Goal: Task Accomplishment & Management: Use online tool/utility

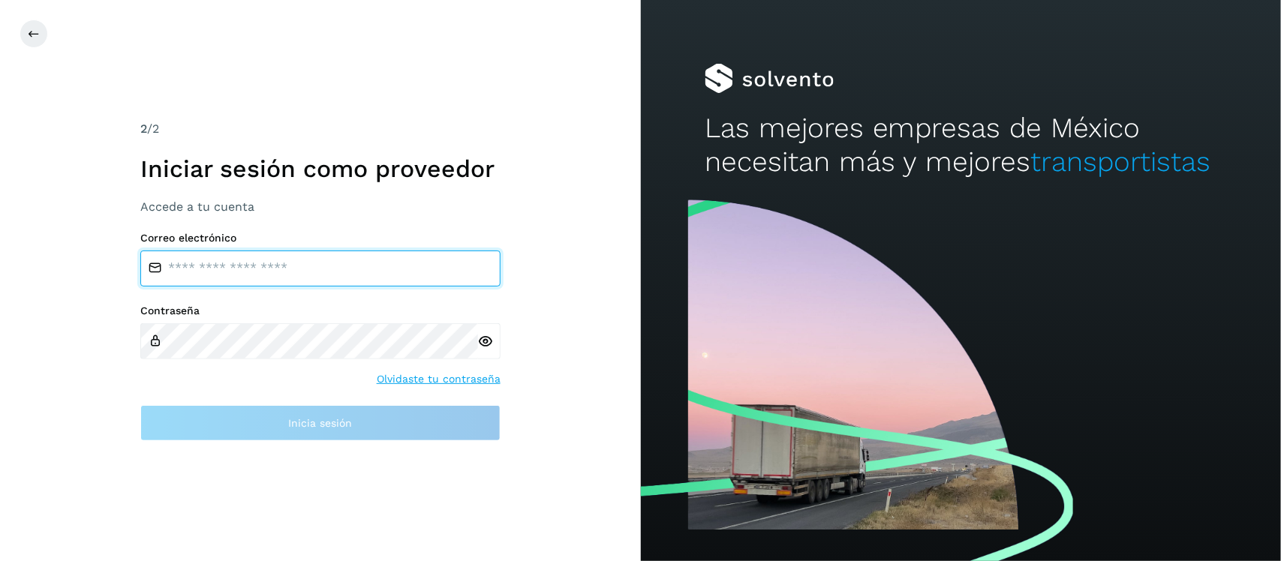
type input "**********"
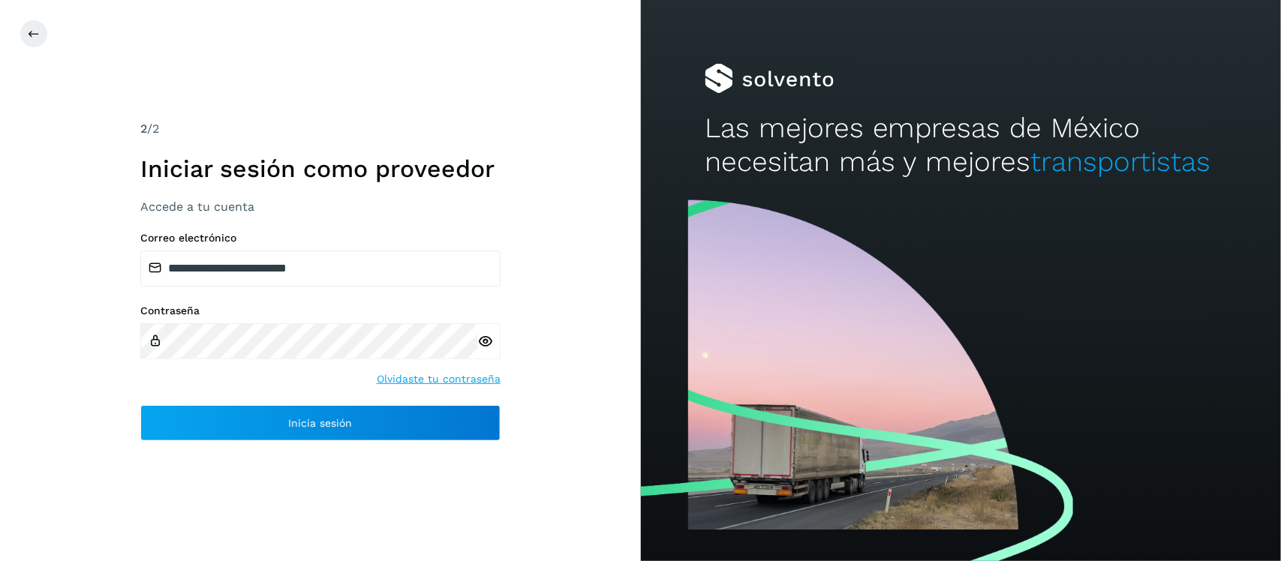
click at [488, 343] on icon at bounding box center [486, 342] width 16 height 16
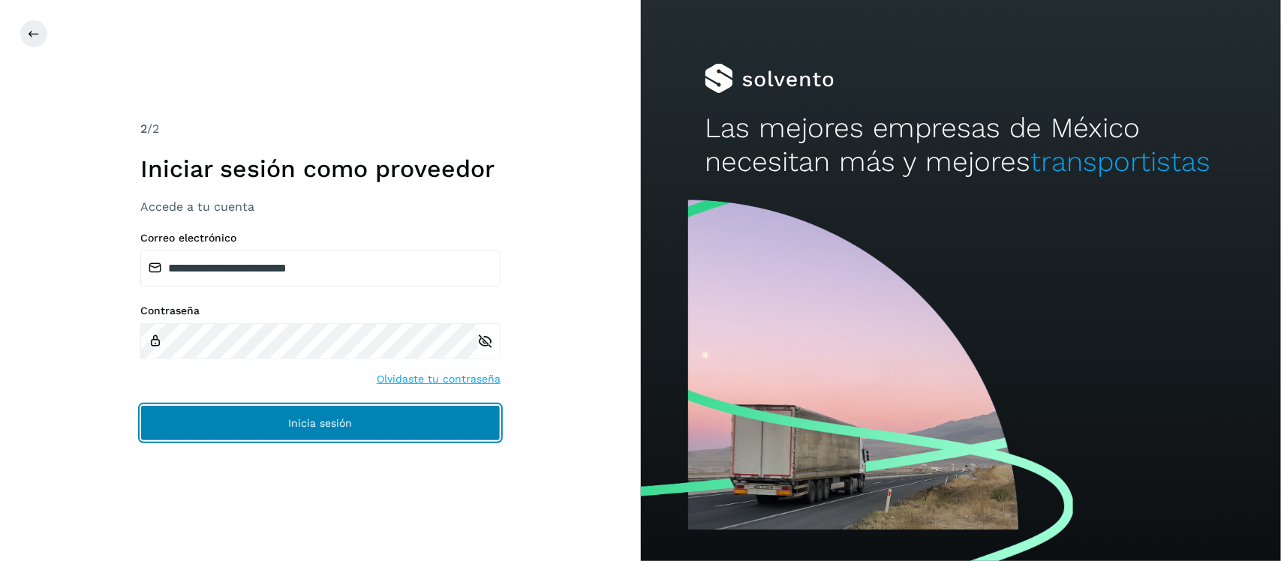
click at [351, 428] on span "Inicia sesión" at bounding box center [320, 423] width 64 height 11
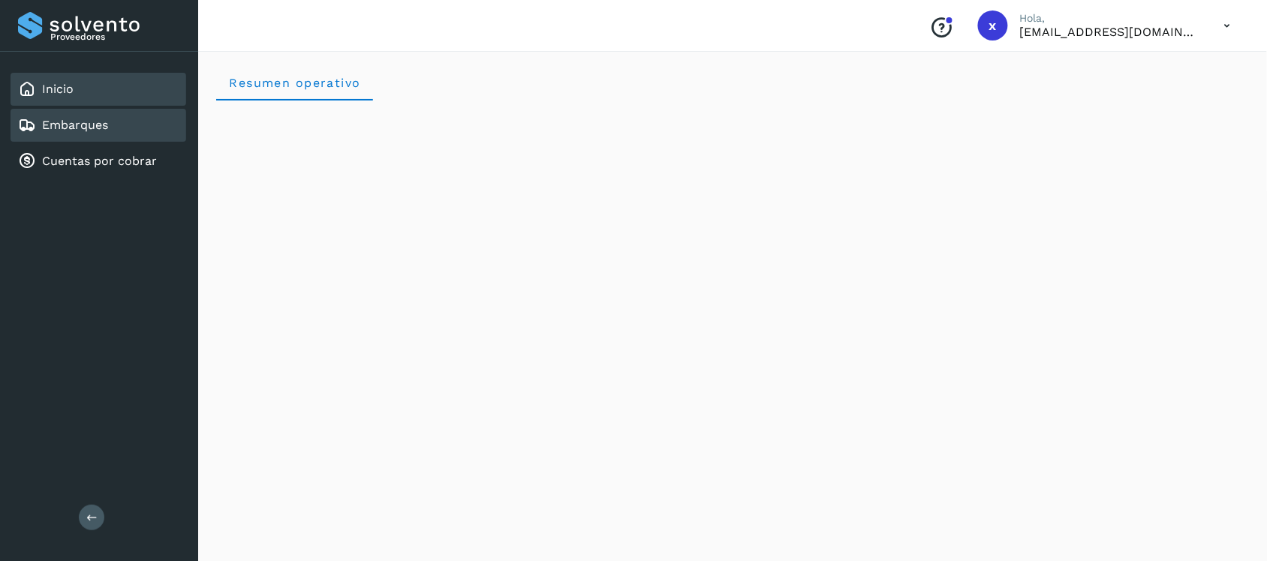
click at [98, 124] on link "Embarques" at bounding box center [75, 125] width 66 height 14
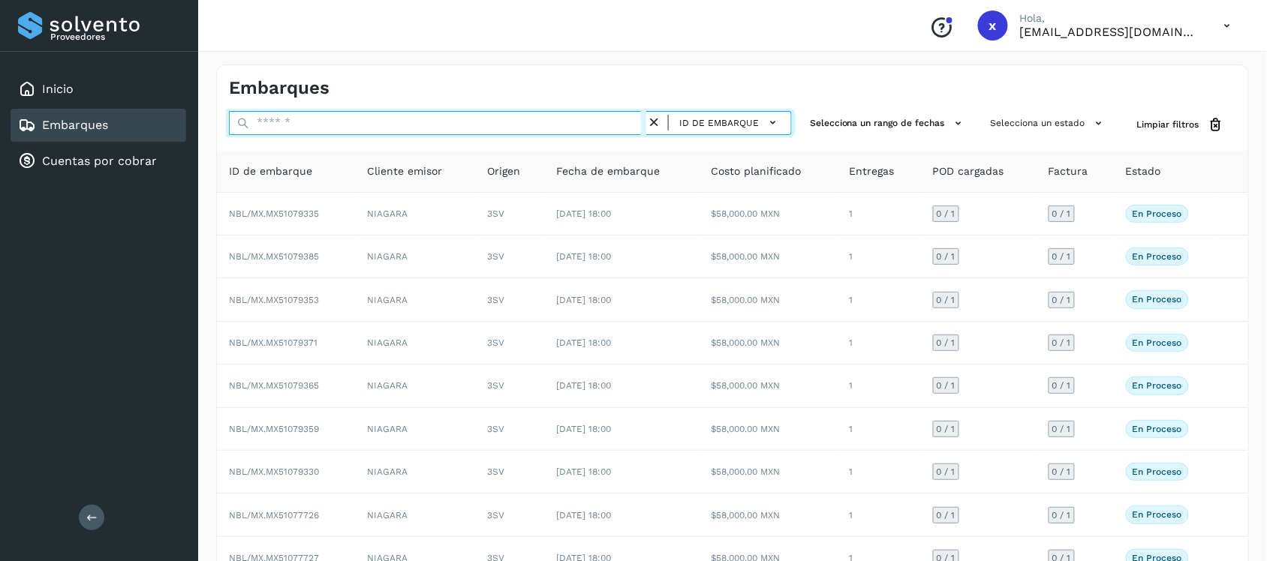
click at [309, 125] on input "text" at bounding box center [437, 123] width 417 height 24
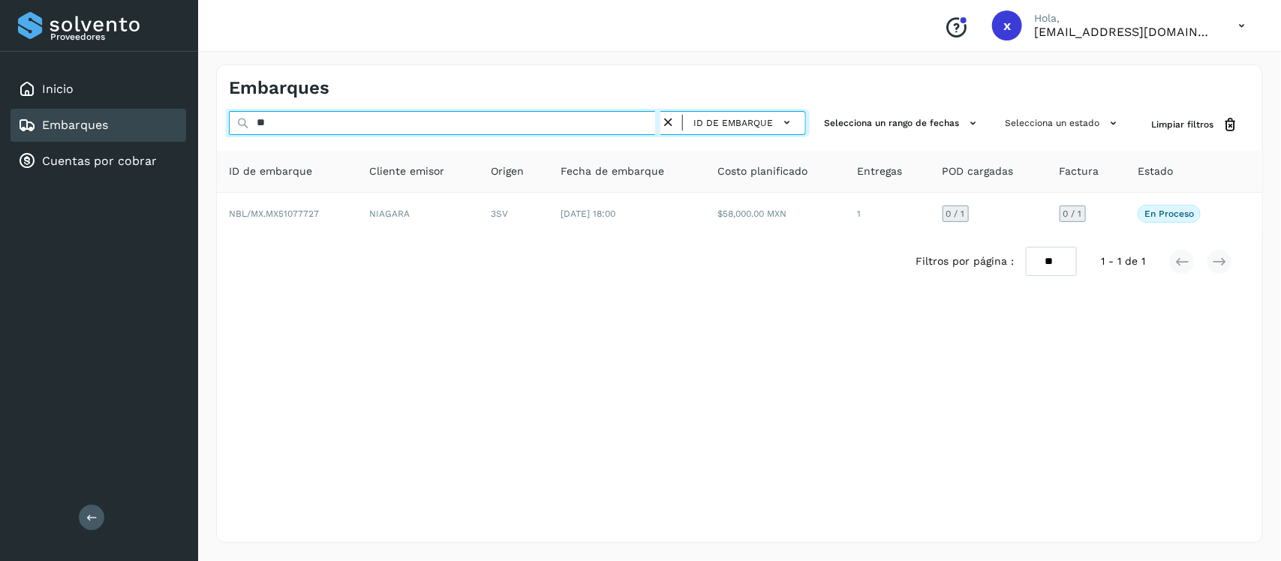
type input "*"
click at [411, 128] on input "********" at bounding box center [445, 123] width 432 height 24
type input "*"
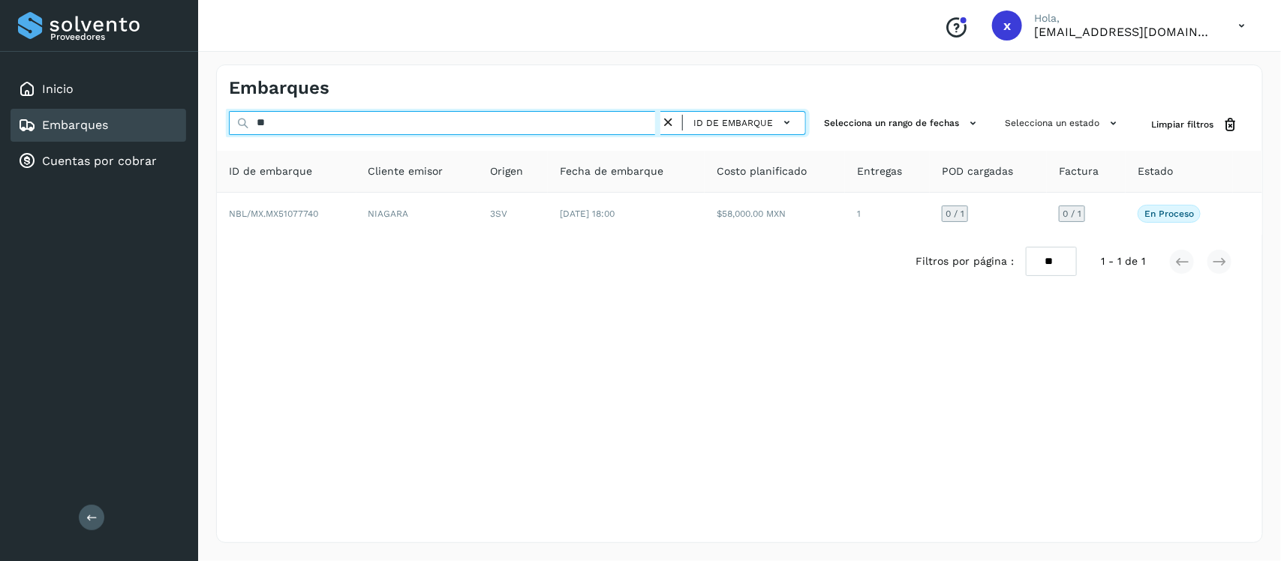
type input "*"
type input "********"
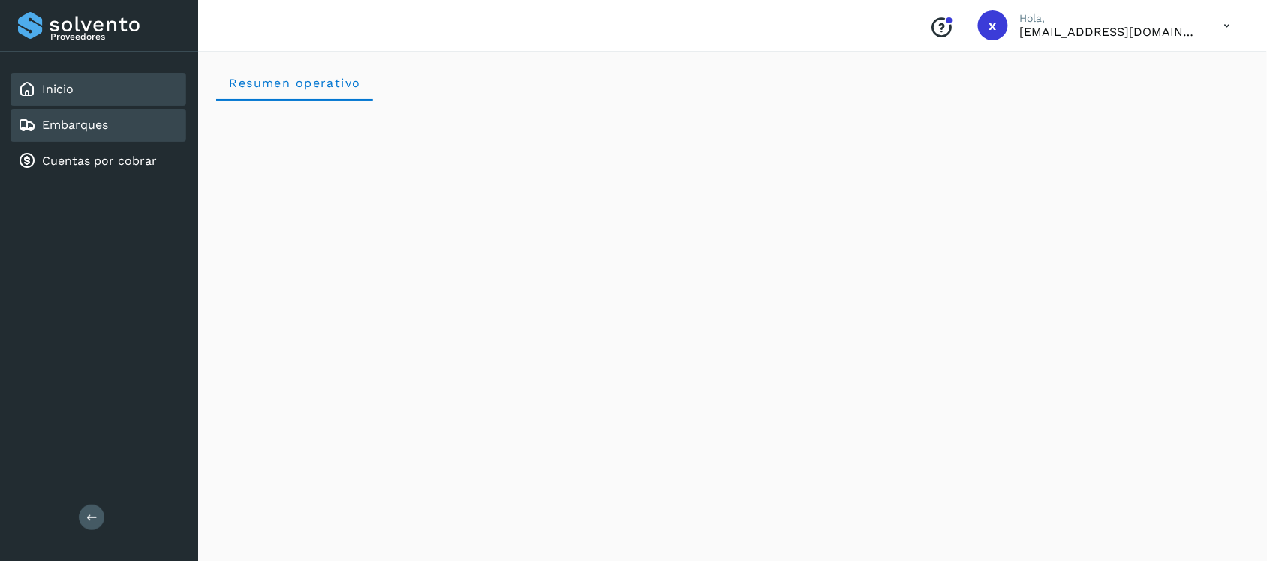
click at [107, 111] on div "Embarques" at bounding box center [99, 125] width 176 height 33
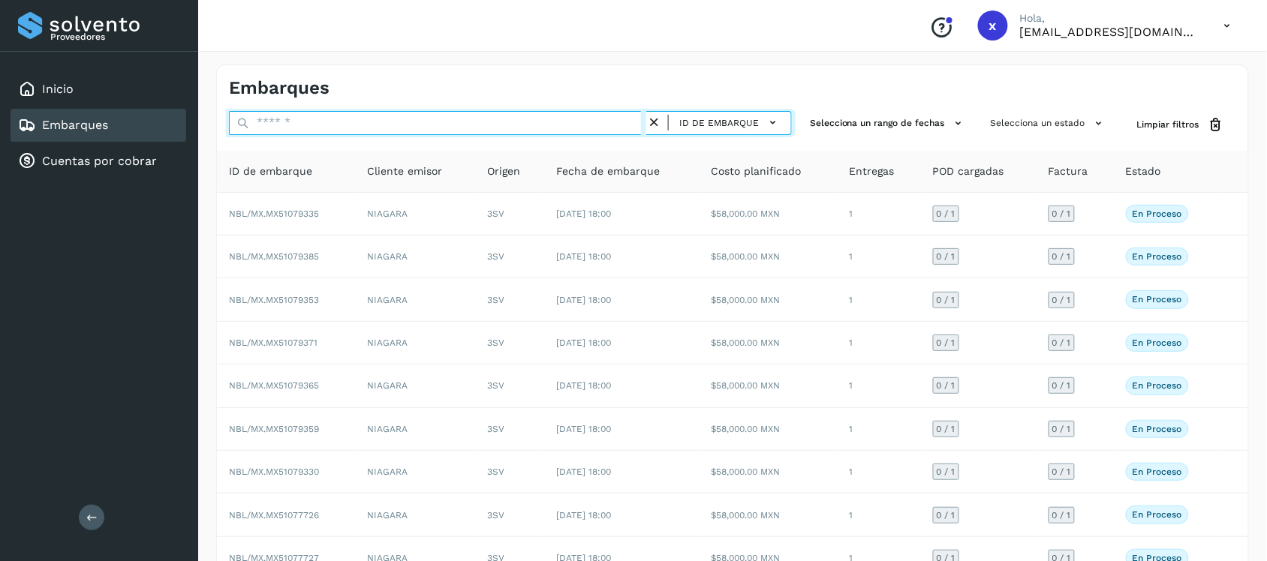
click at [356, 125] on input "text" at bounding box center [437, 123] width 417 height 24
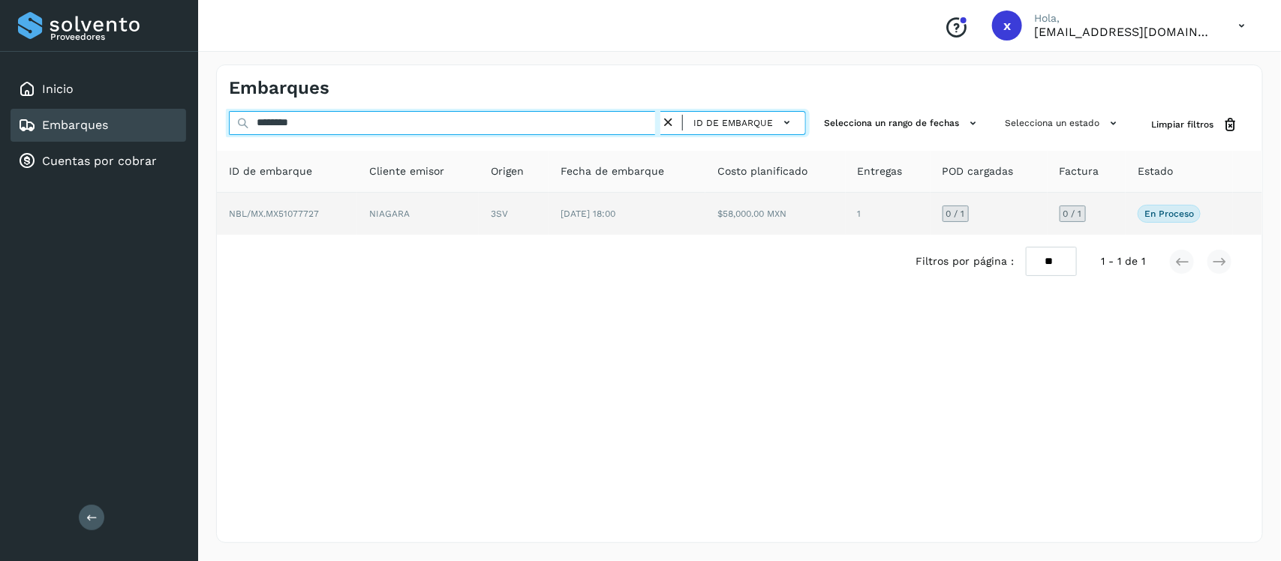
type input "********"
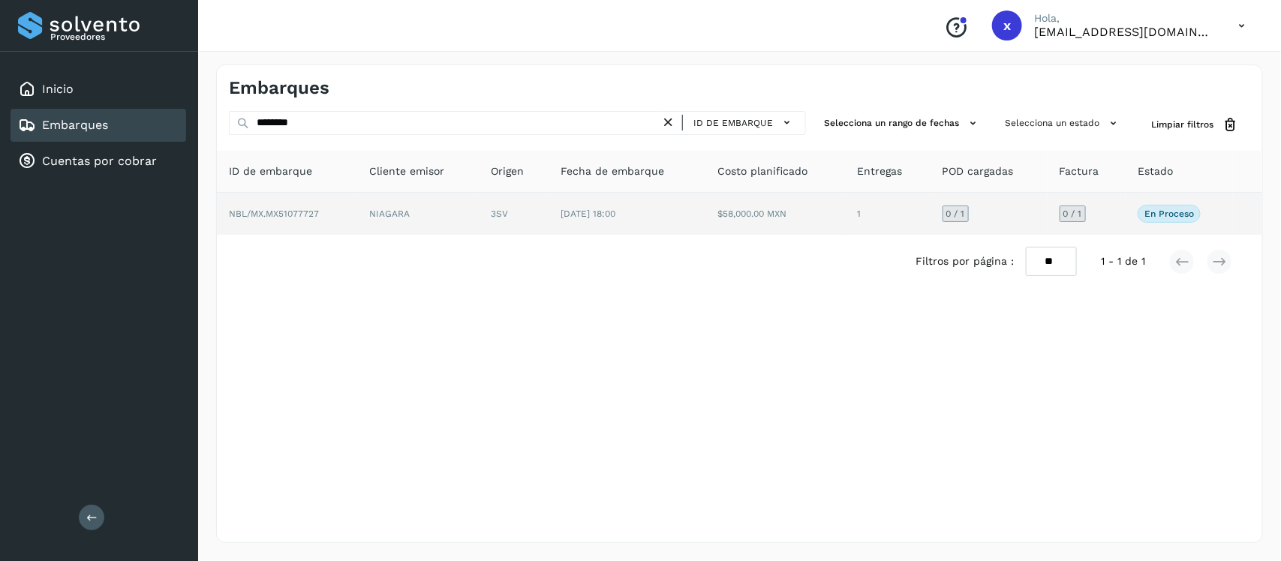
click at [308, 211] on span "NBL/MX.MX51077727" at bounding box center [274, 214] width 90 height 11
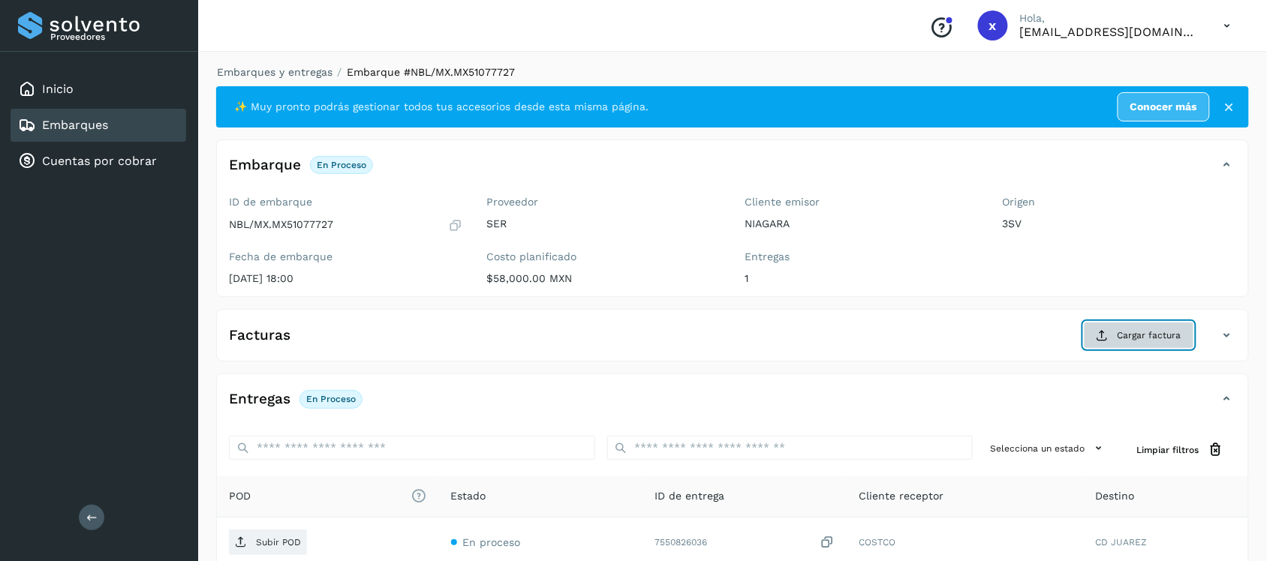
click at [1126, 338] on span "Cargar factura" at bounding box center [1149, 336] width 64 height 14
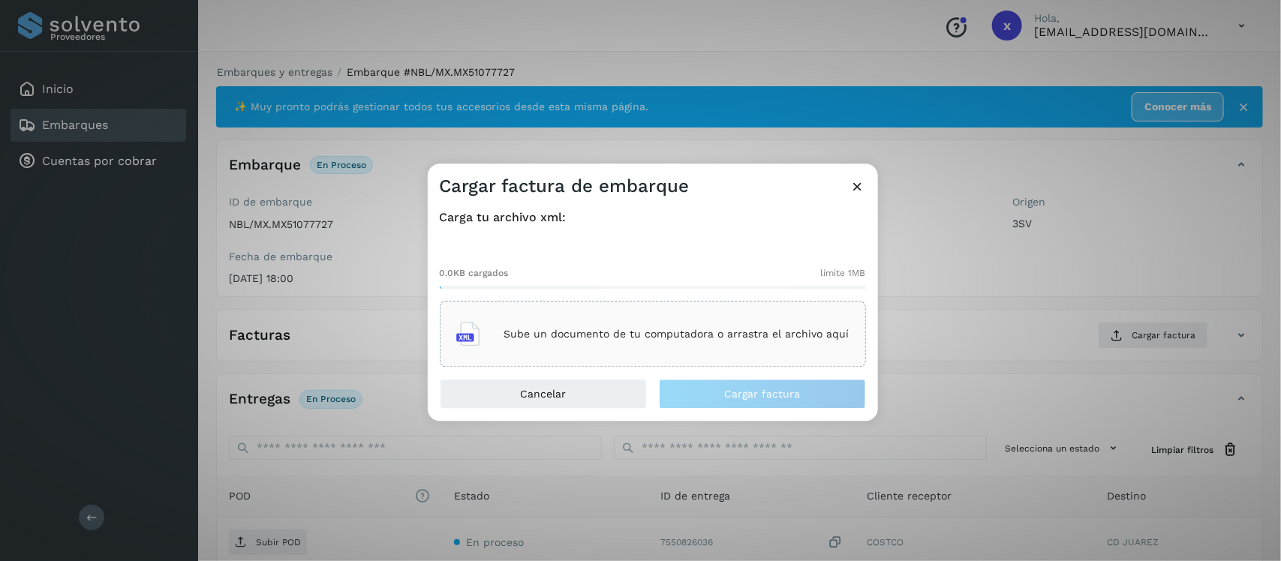
click at [683, 332] on p "Sube un documento de tu computadora o arrastra el archivo aquí" at bounding box center [676, 334] width 345 height 13
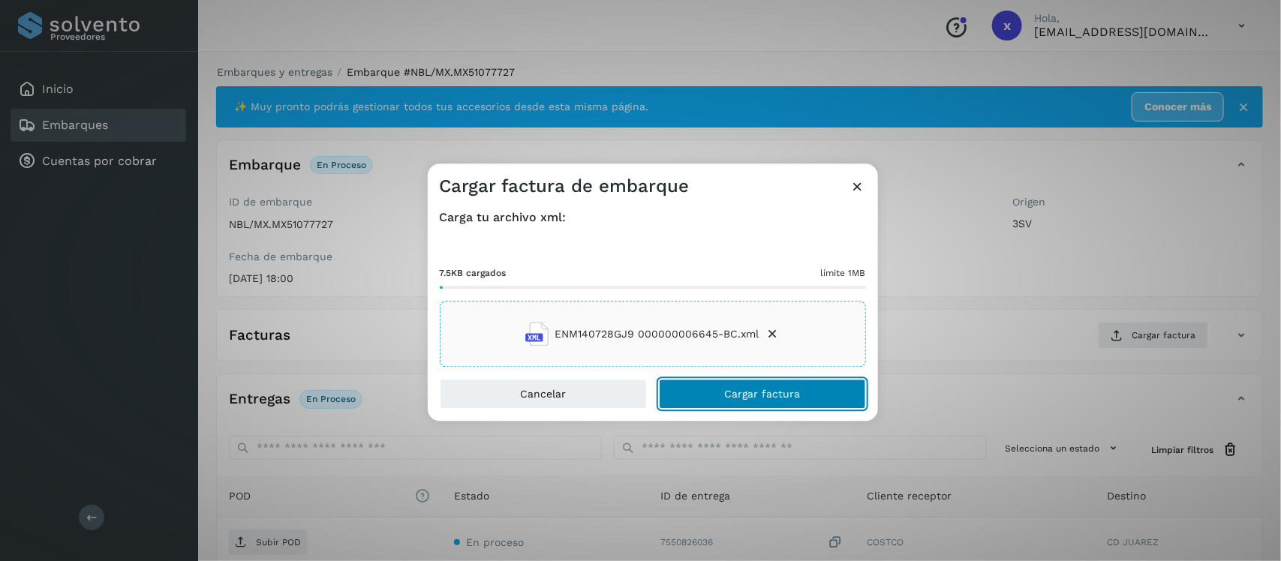
click at [766, 395] on span "Cargar factura" at bounding box center [762, 394] width 76 height 11
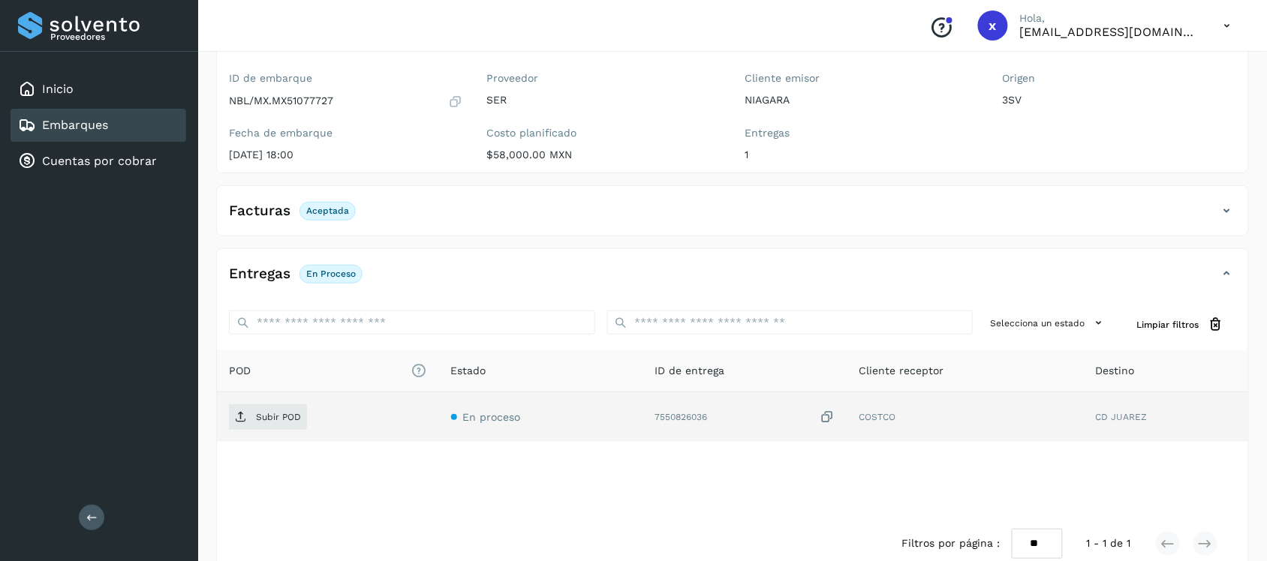
scroll to position [152, 0]
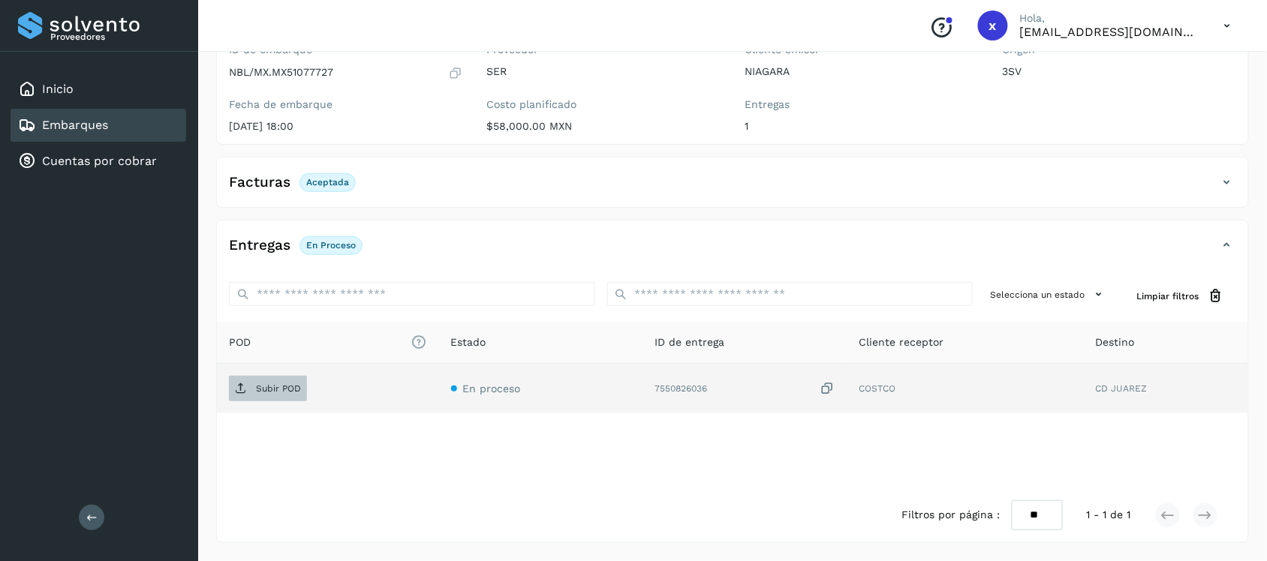
click at [289, 391] on p "Subir POD" at bounding box center [278, 388] width 45 height 11
click at [80, 124] on link "Embarques" at bounding box center [75, 125] width 66 height 14
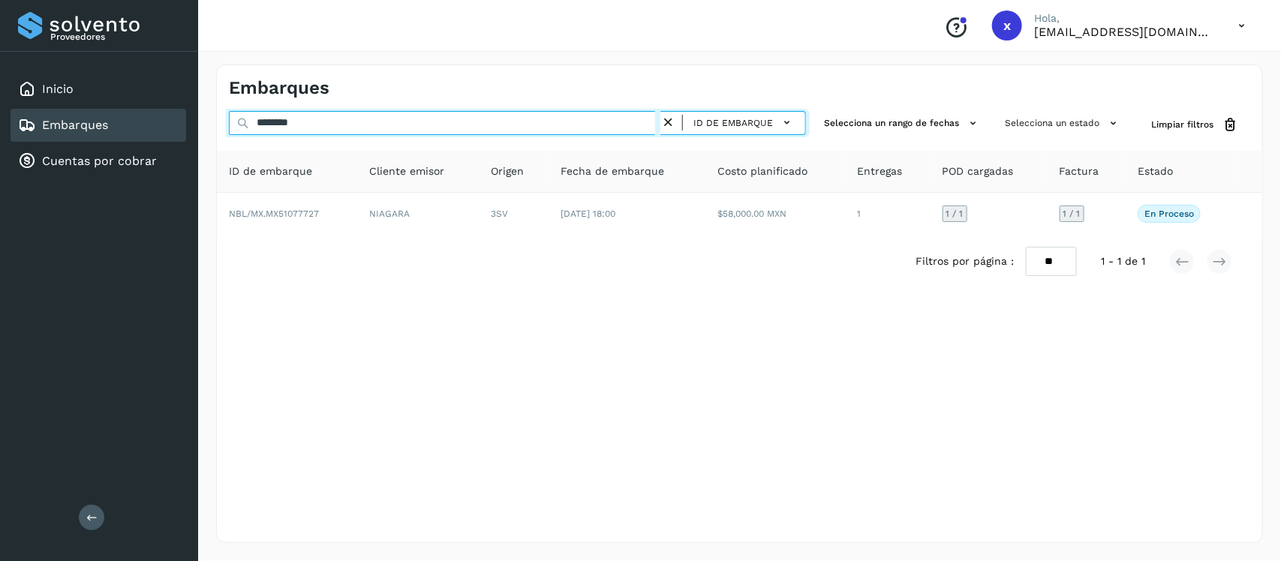
click at [339, 121] on input "********" at bounding box center [445, 123] width 432 height 24
type input "*"
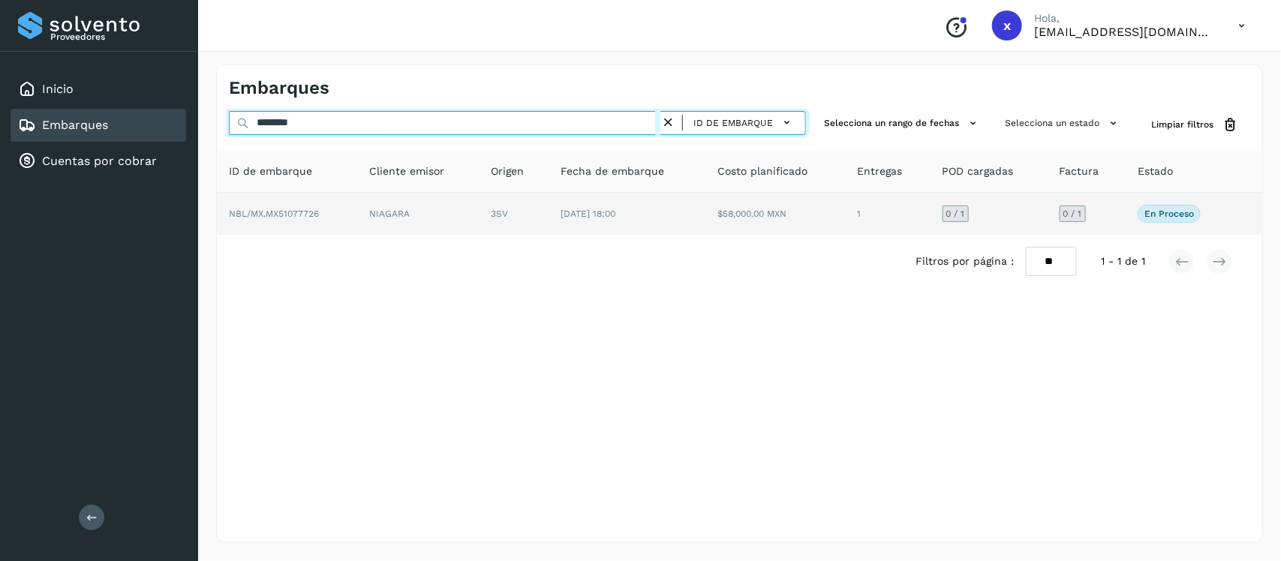
type input "********"
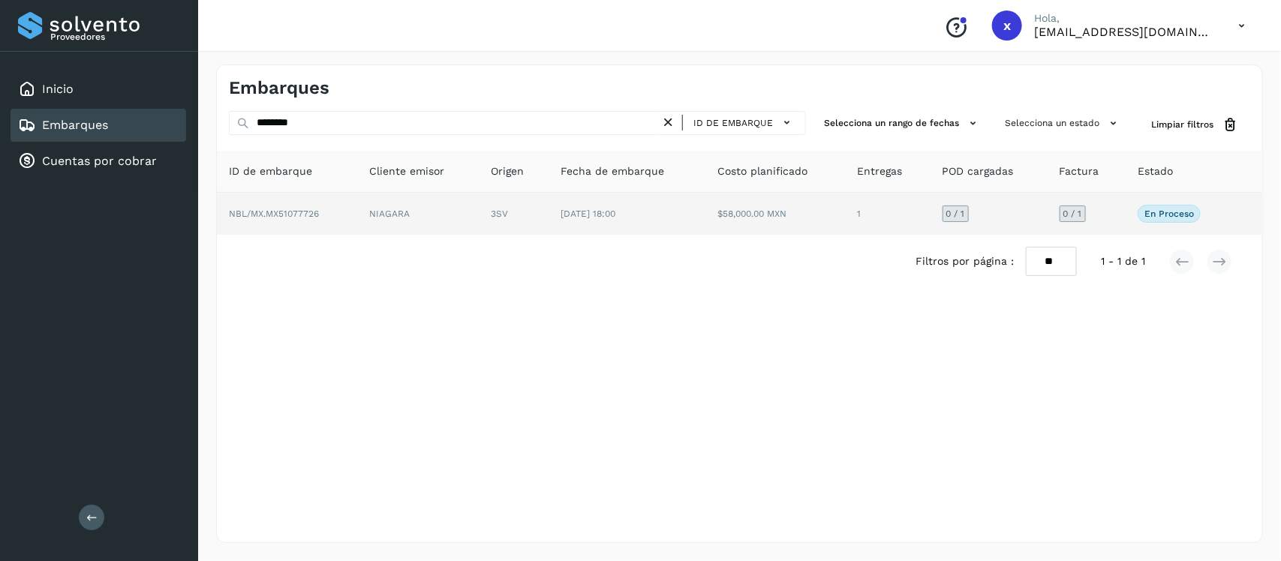
click at [302, 209] on span "NBL/MX.MX51077726" at bounding box center [274, 214] width 90 height 11
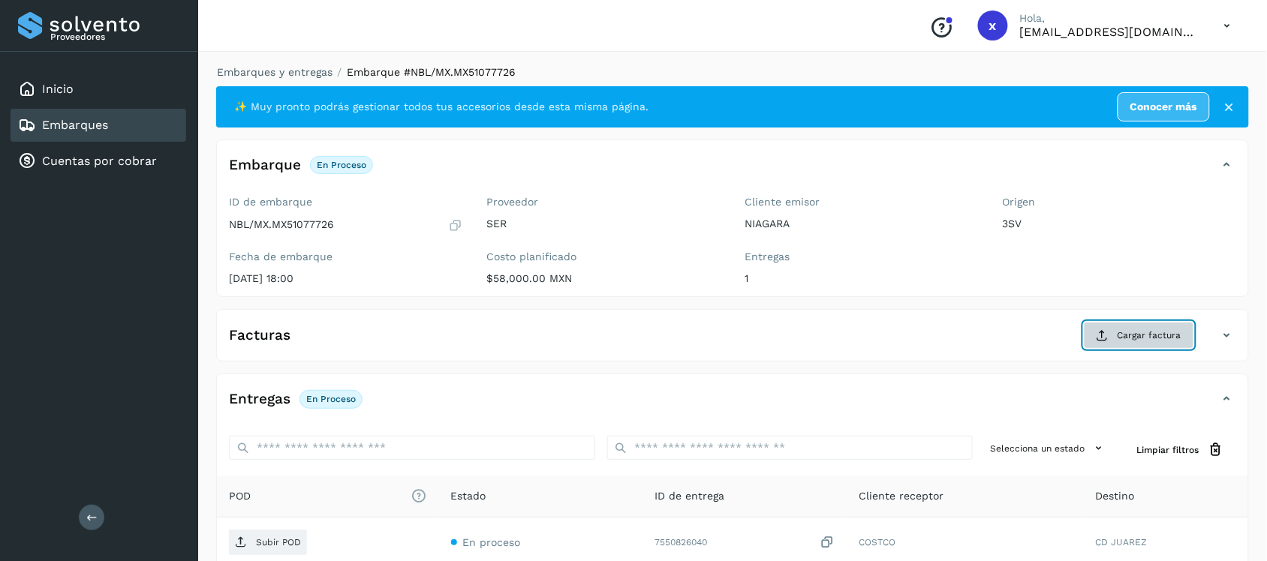
click at [1141, 335] on span "Cargar factura" at bounding box center [1149, 336] width 64 height 14
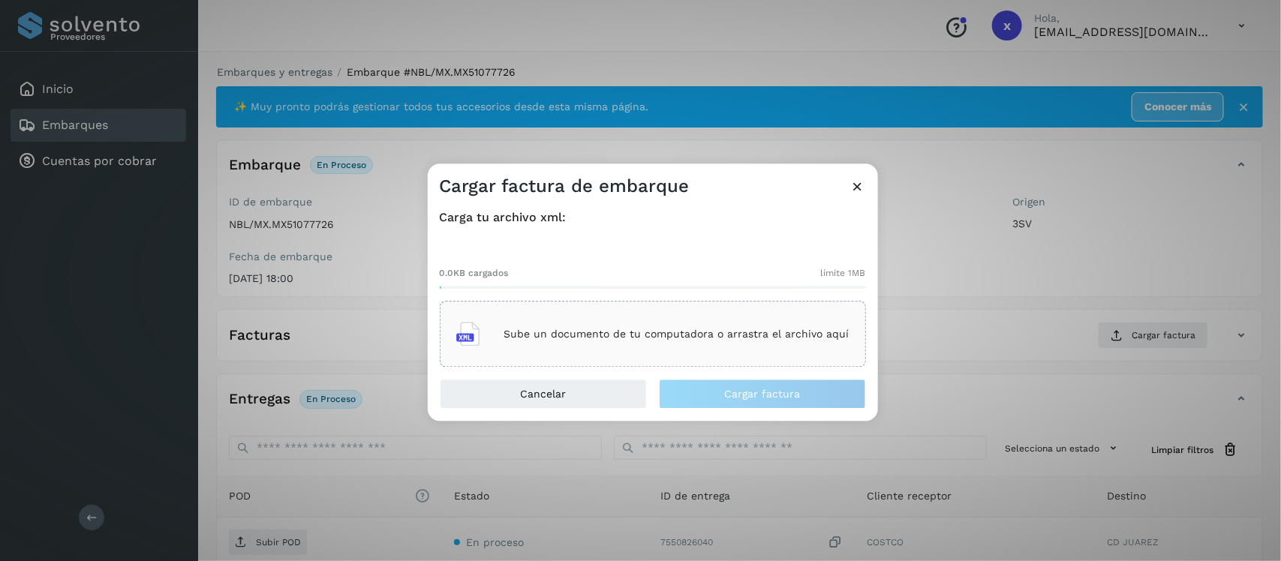
click at [681, 323] on div "Sube un documento de tu computadora o arrastra el archivo aquí" at bounding box center [652, 334] width 393 height 41
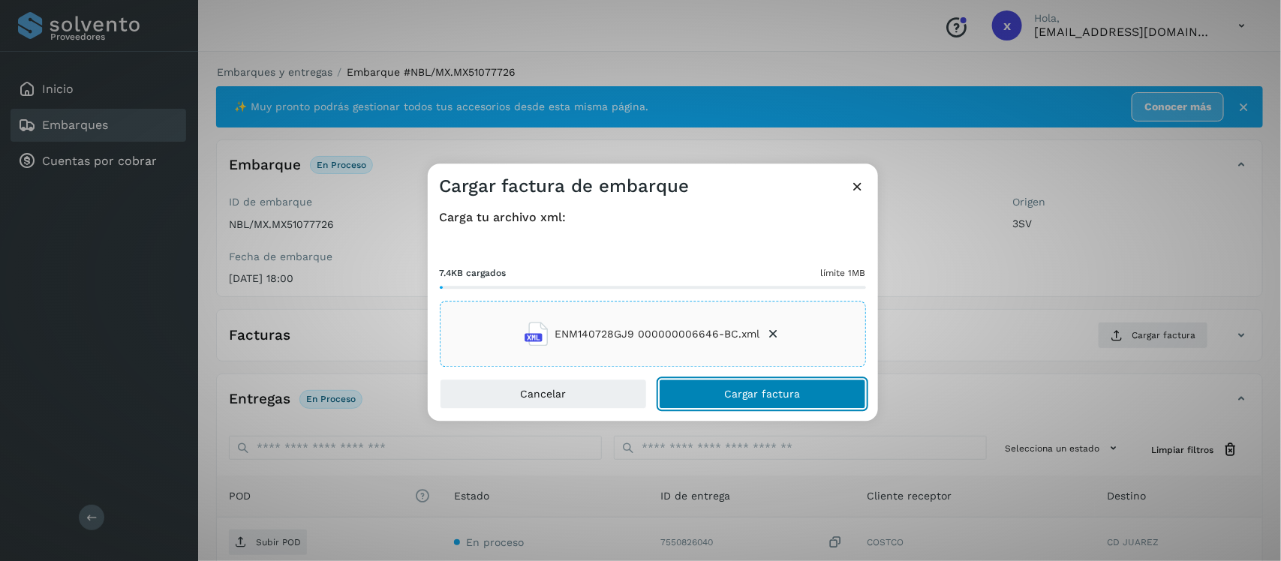
click at [767, 395] on span "Cargar factura" at bounding box center [762, 394] width 76 height 11
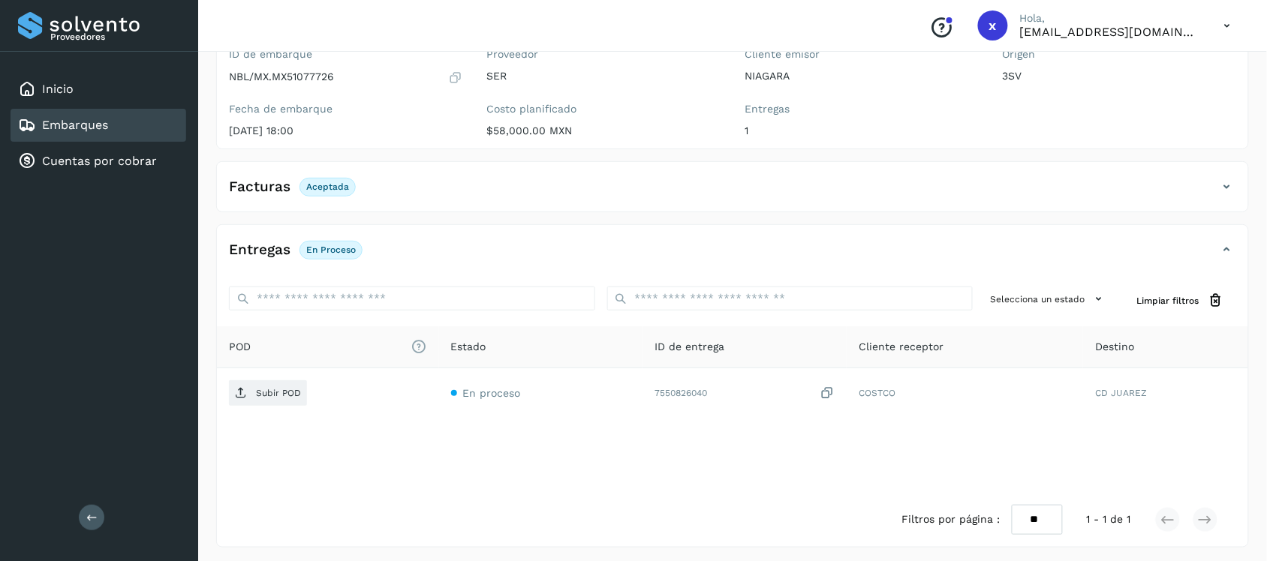
scroll to position [152, 0]
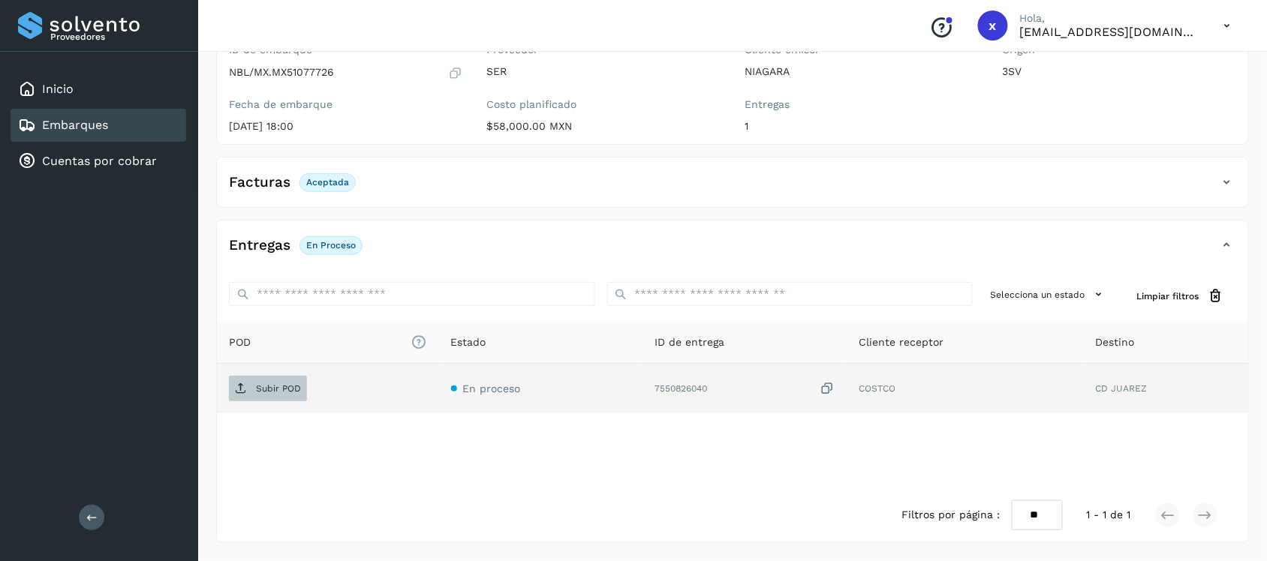
click at [263, 391] on p "Subir POD" at bounding box center [278, 388] width 45 height 11
click at [88, 122] on link "Embarques" at bounding box center [75, 125] width 66 height 14
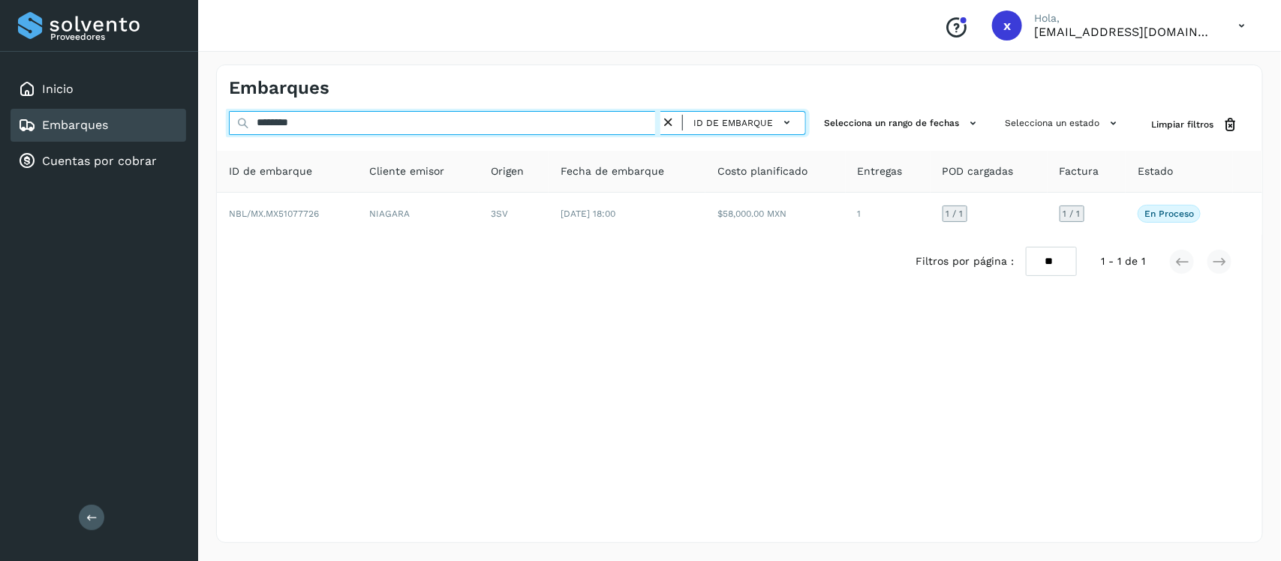
click at [344, 124] on input "********" at bounding box center [445, 123] width 432 height 24
type input "*"
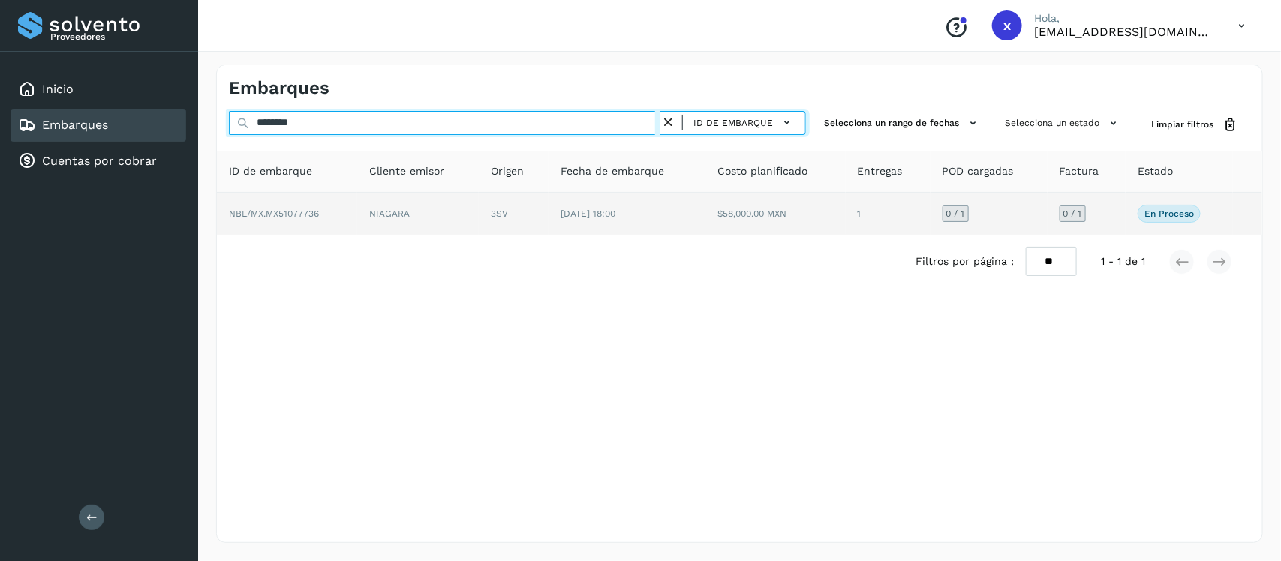
type input "********"
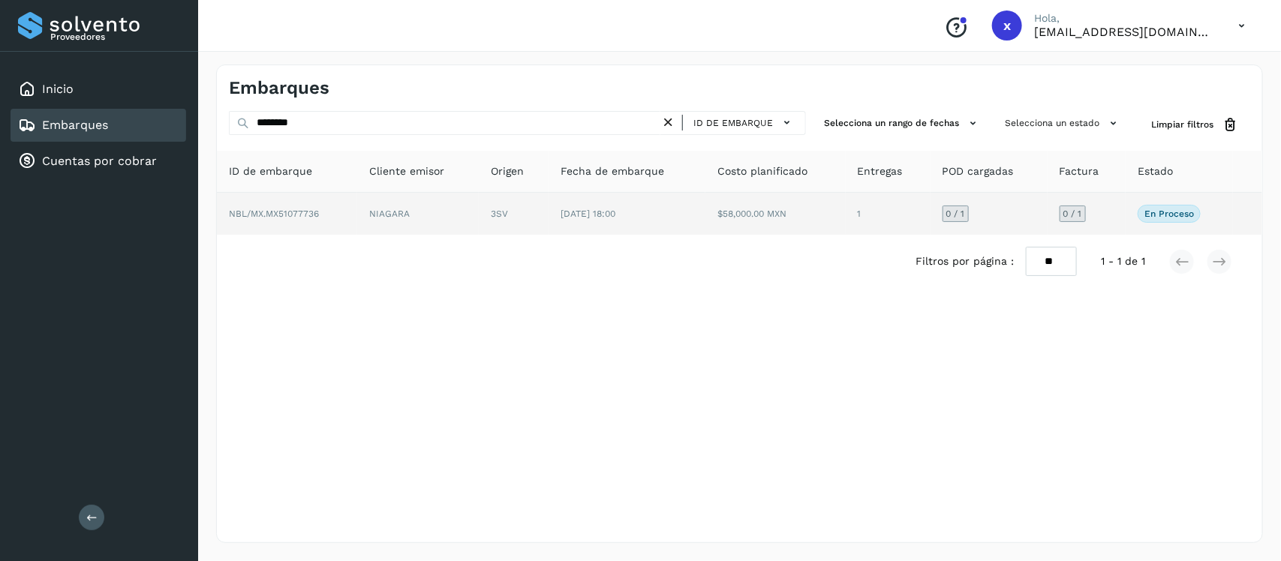
click at [313, 211] on span "NBL/MX.MX51077736" at bounding box center [274, 214] width 90 height 11
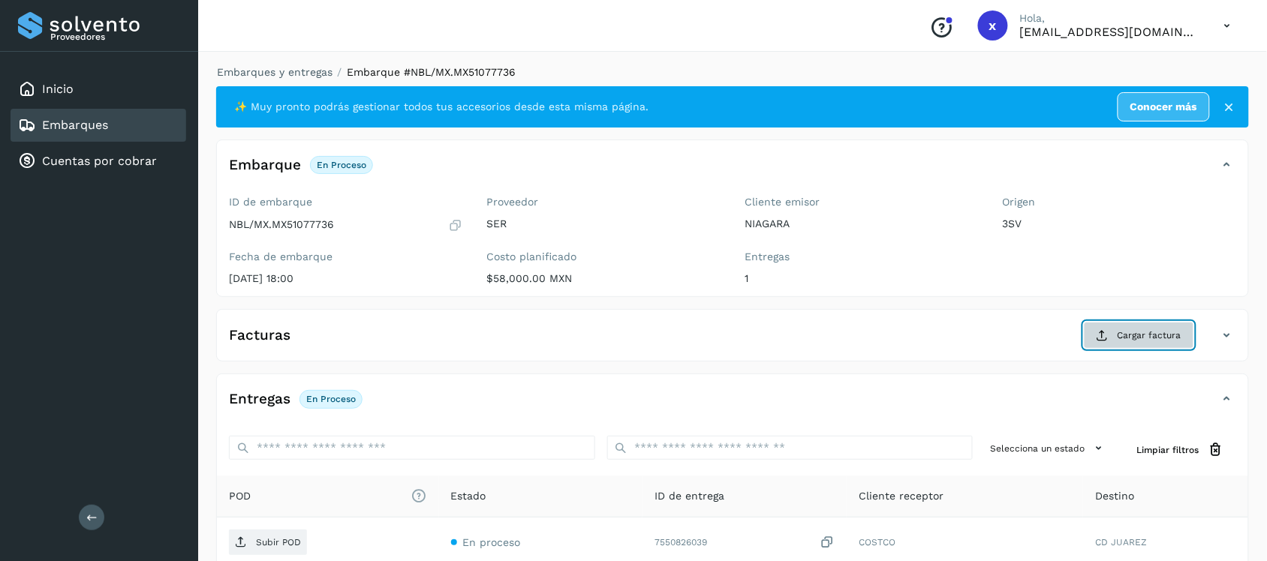
click at [1145, 334] on span "Cargar factura" at bounding box center [1149, 336] width 64 height 14
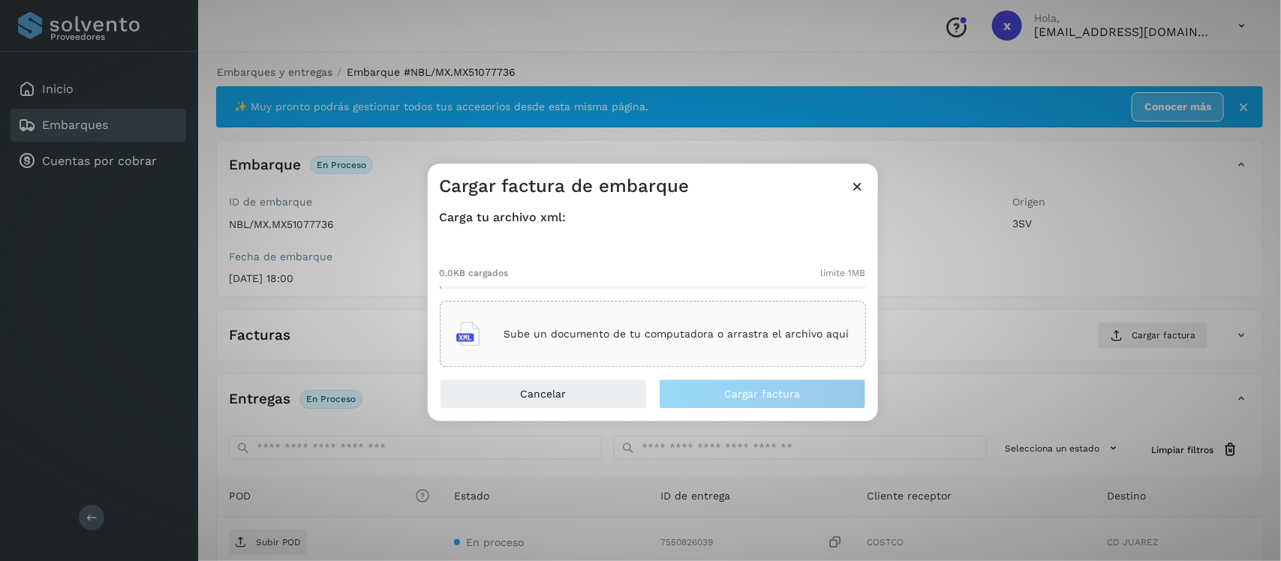
click at [707, 329] on p "Sube un documento de tu computadora o arrastra el archivo aquí" at bounding box center [676, 334] width 345 height 13
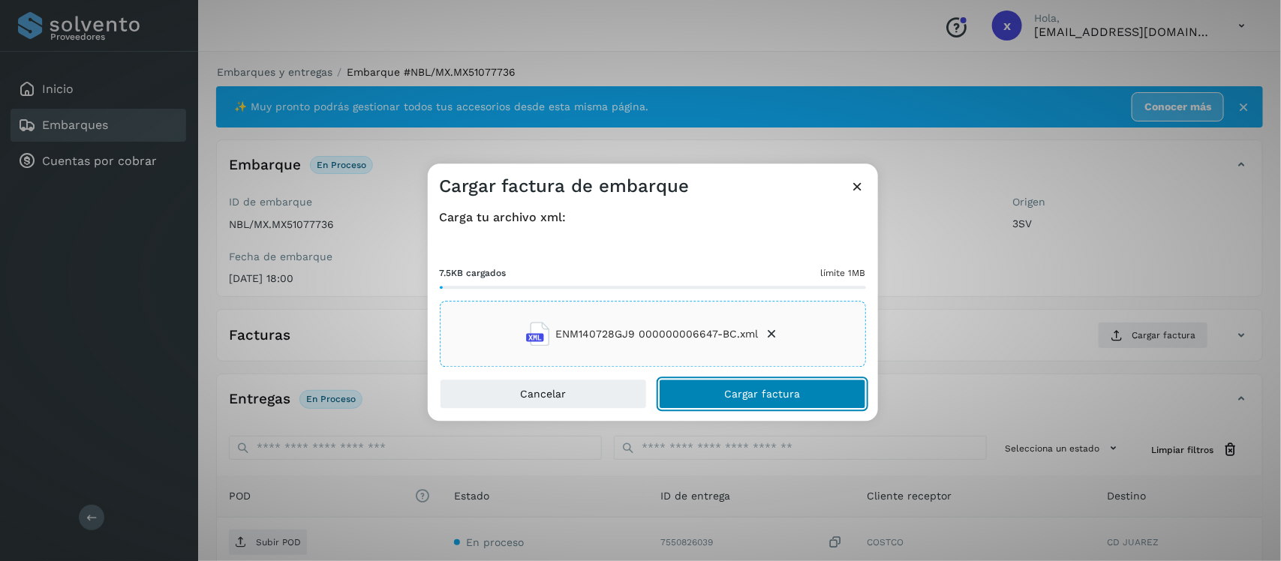
click at [771, 393] on span "Cargar factura" at bounding box center [762, 394] width 76 height 11
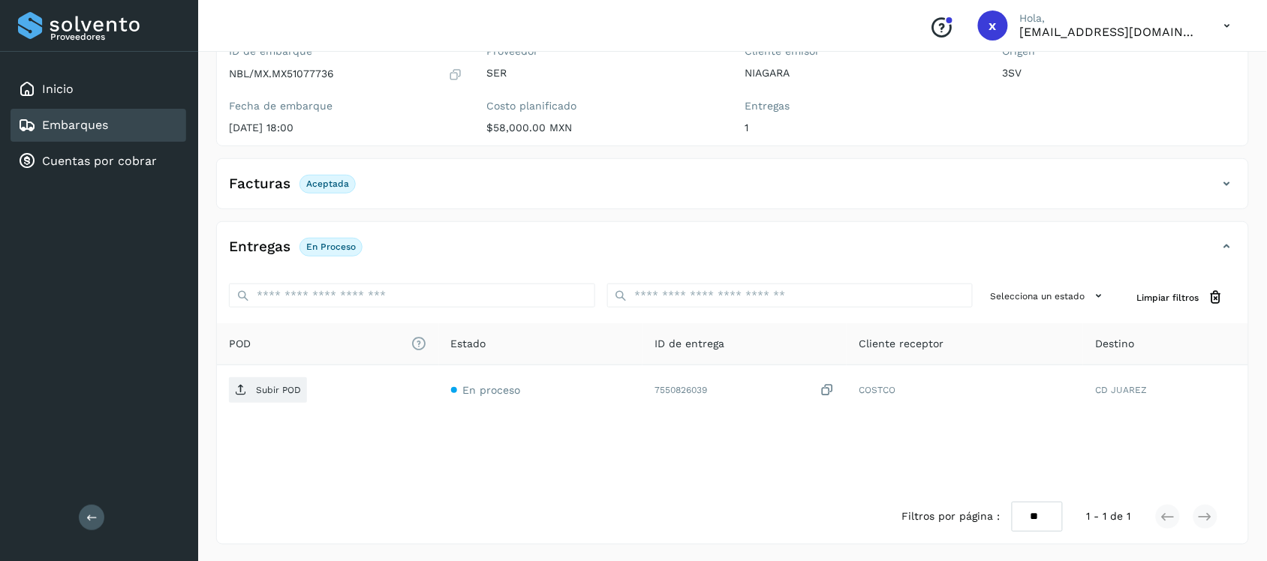
scroll to position [152, 0]
click at [1225, 178] on icon at bounding box center [1227, 182] width 18 height 18
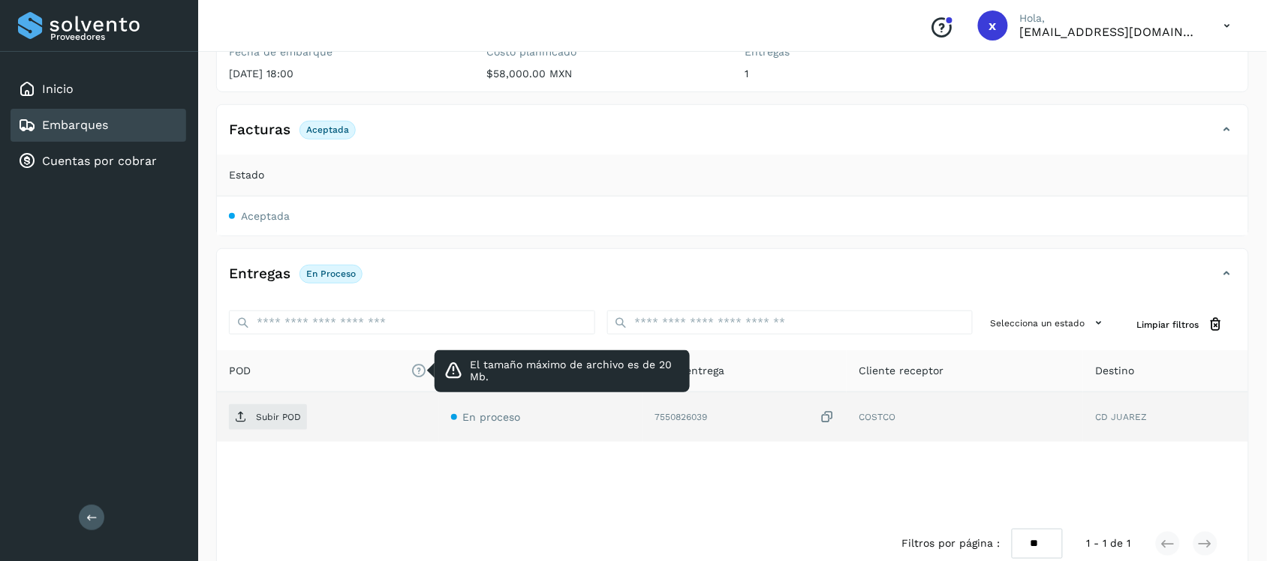
scroll to position [233, 0]
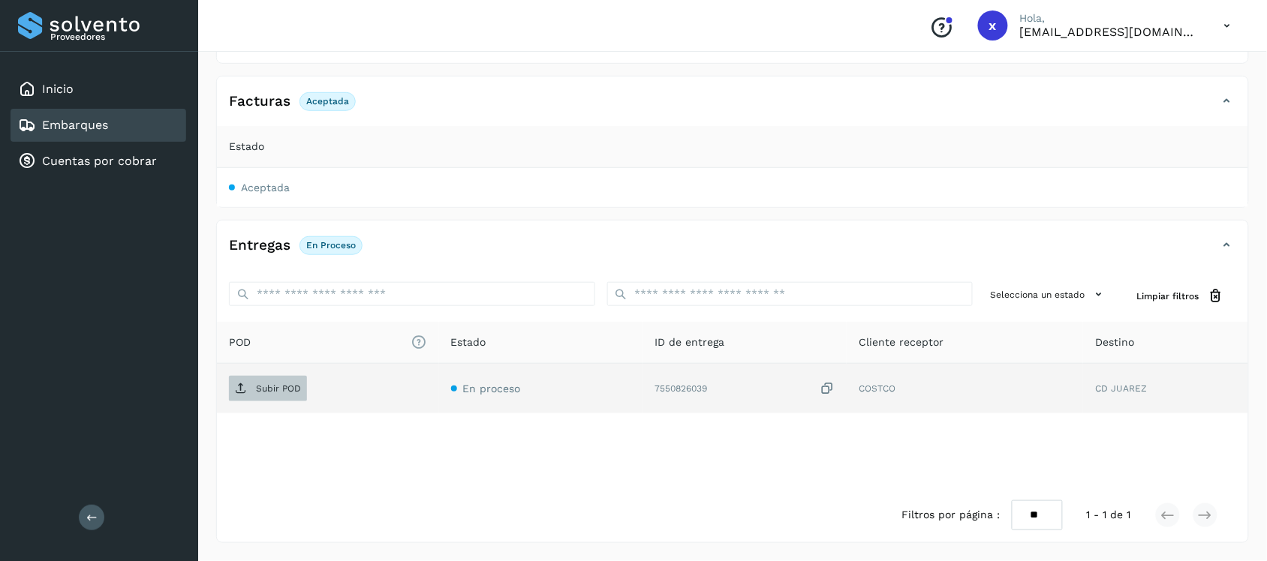
click at [271, 383] on p "Subir POD" at bounding box center [278, 388] width 45 height 11
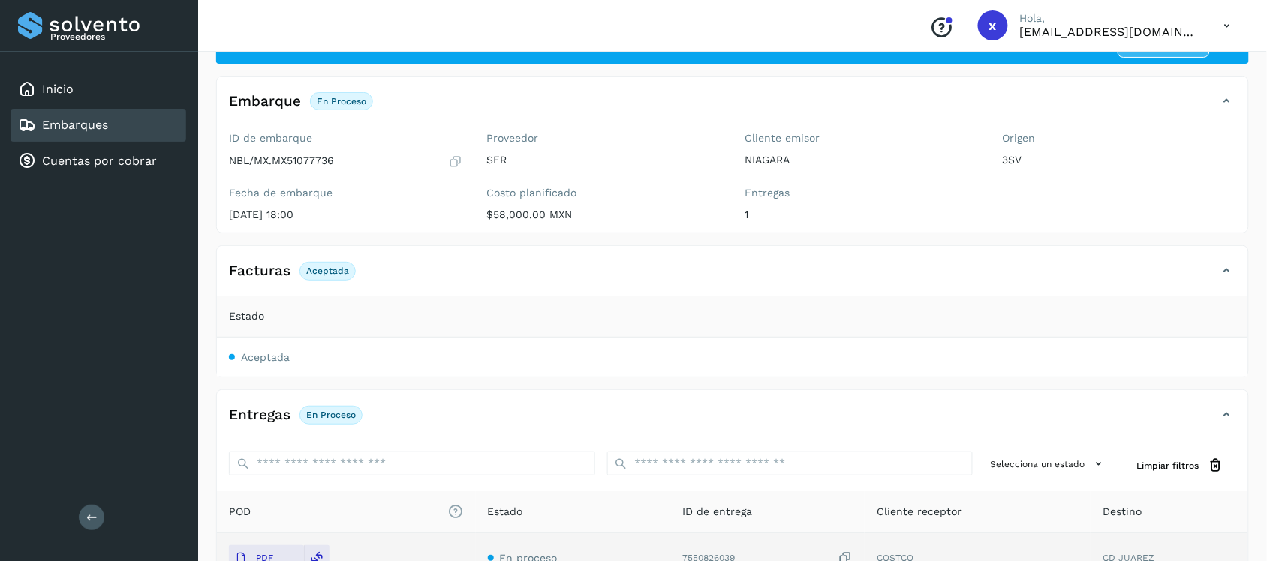
scroll to position [46, 0]
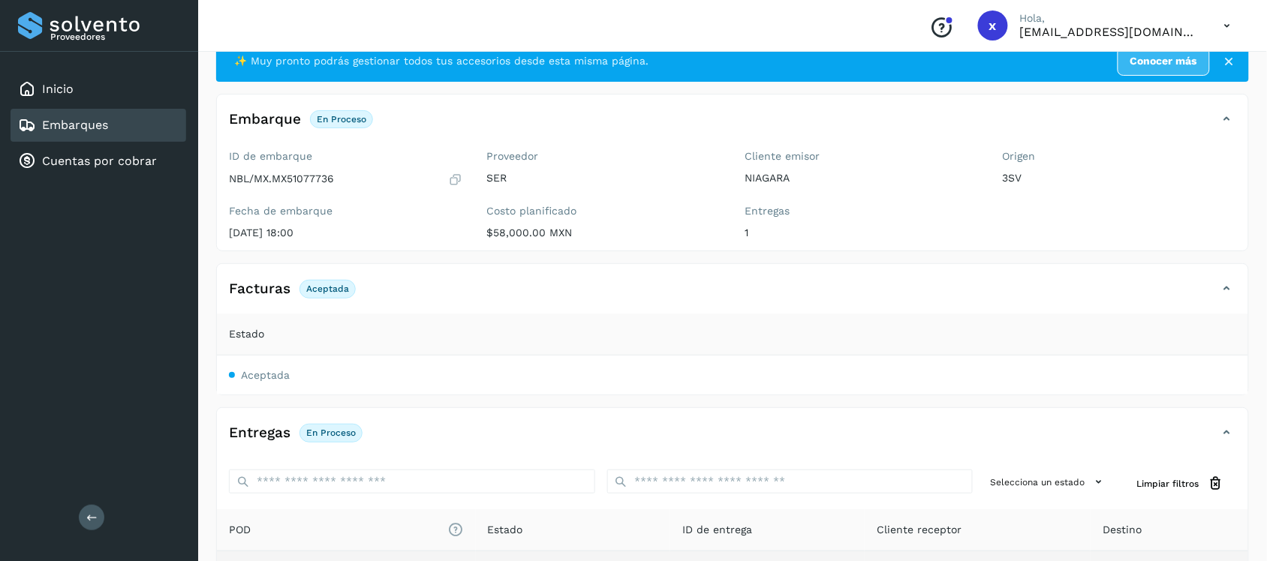
click at [86, 119] on link "Embarques" at bounding box center [75, 125] width 66 height 14
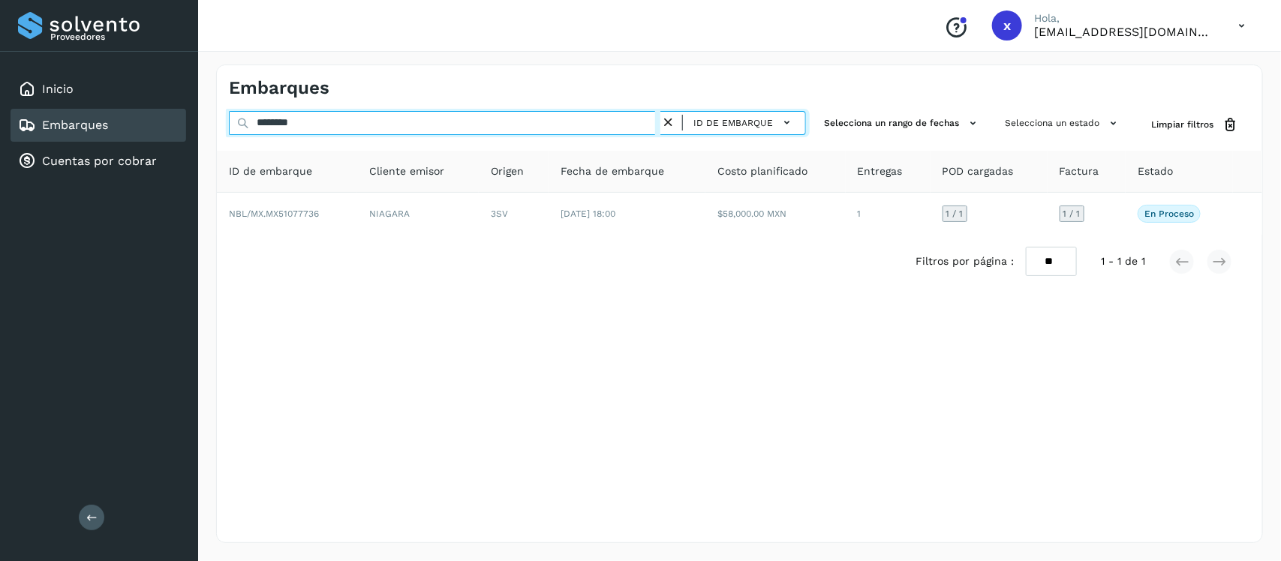
click at [305, 128] on input "********" at bounding box center [445, 123] width 432 height 24
type input "*"
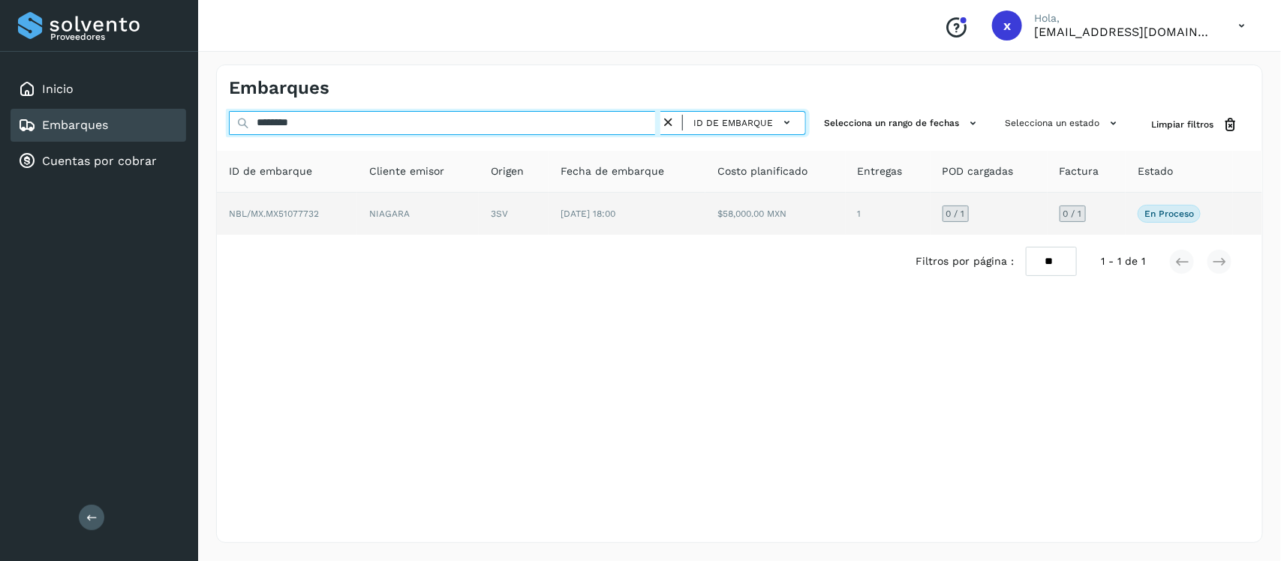
type input "********"
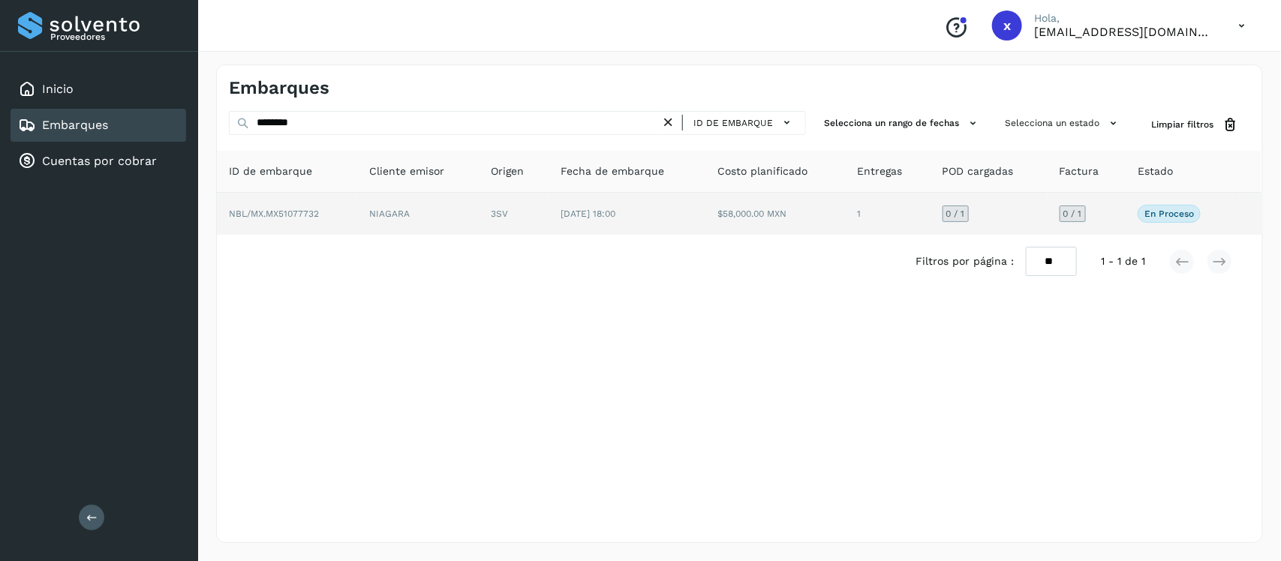
click at [308, 218] on span "NBL/MX.MX51077732" at bounding box center [274, 214] width 90 height 11
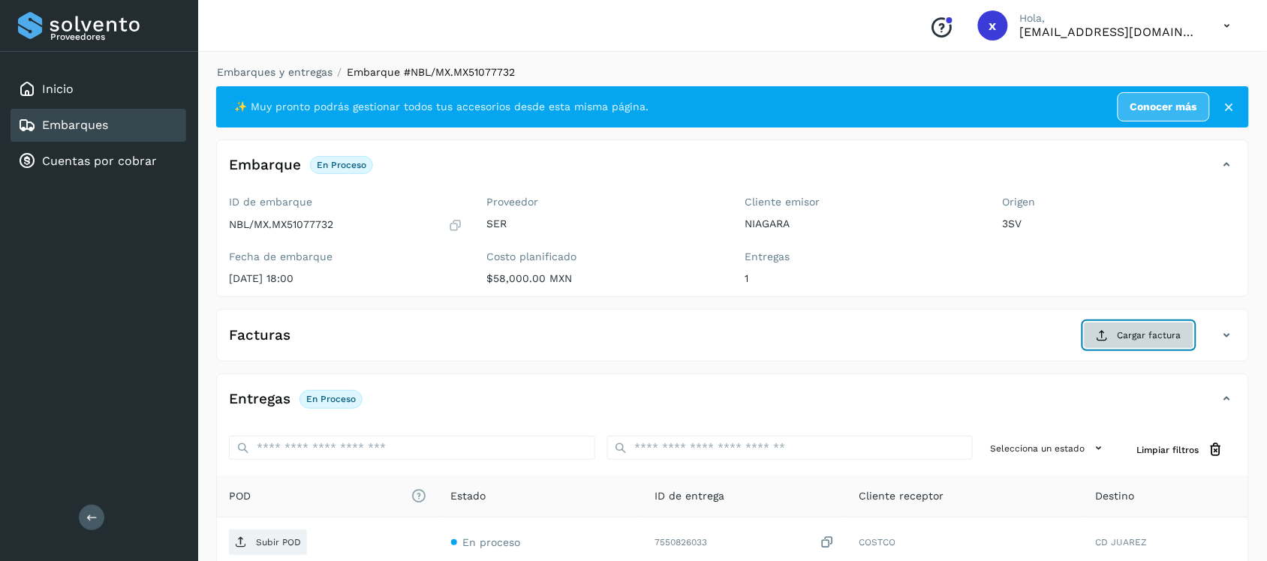
click at [1153, 335] on span "Cargar factura" at bounding box center [1149, 336] width 64 height 14
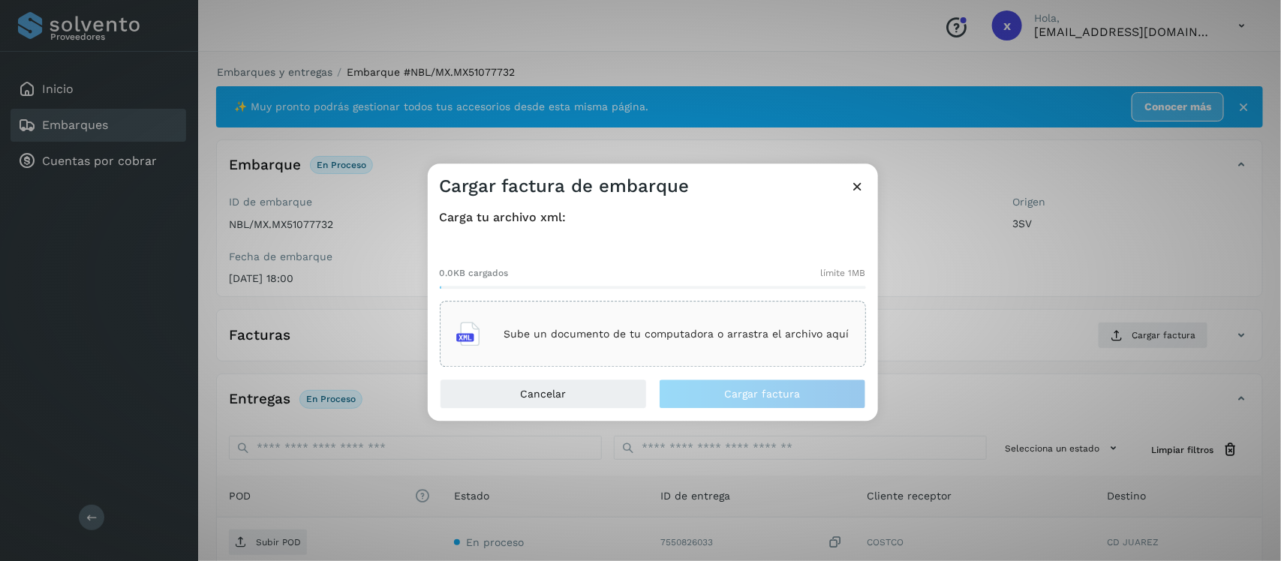
click at [660, 353] on div "Sube un documento de tu computadora o arrastra el archivo aquí" at bounding box center [652, 334] width 393 height 41
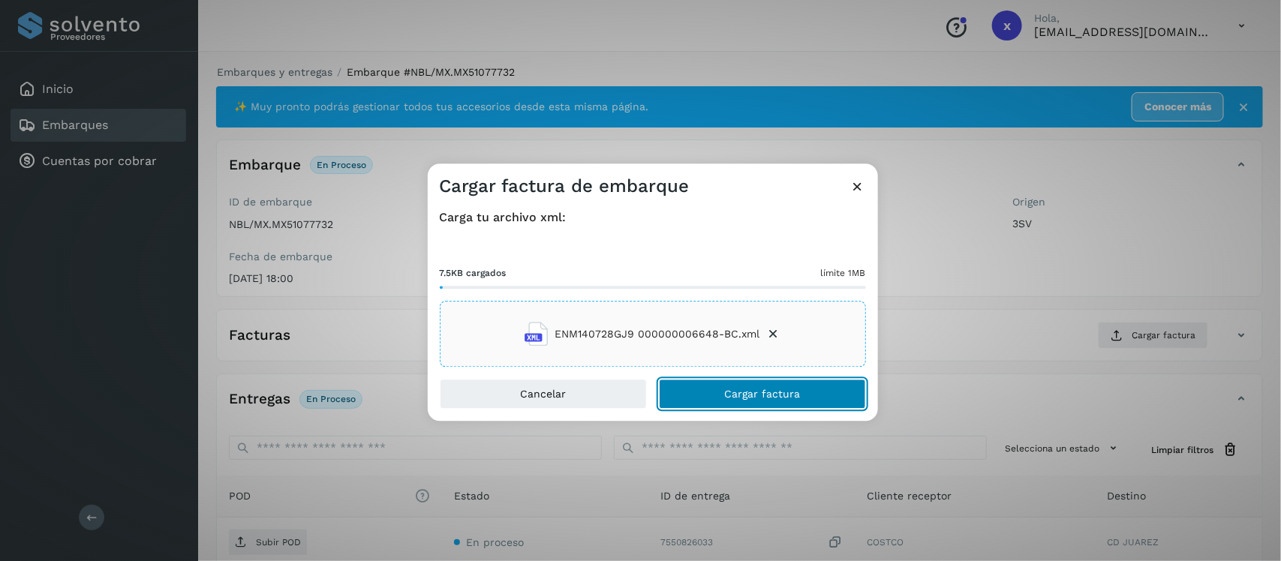
click at [755, 386] on button "Cargar factura" at bounding box center [762, 395] width 207 height 30
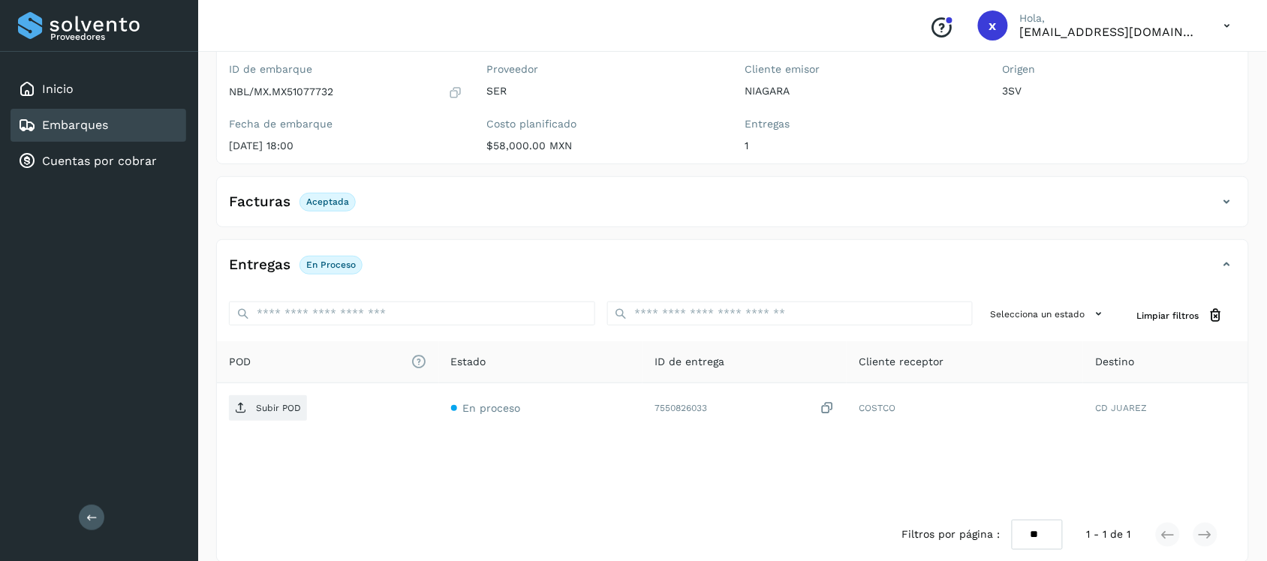
scroll to position [152, 0]
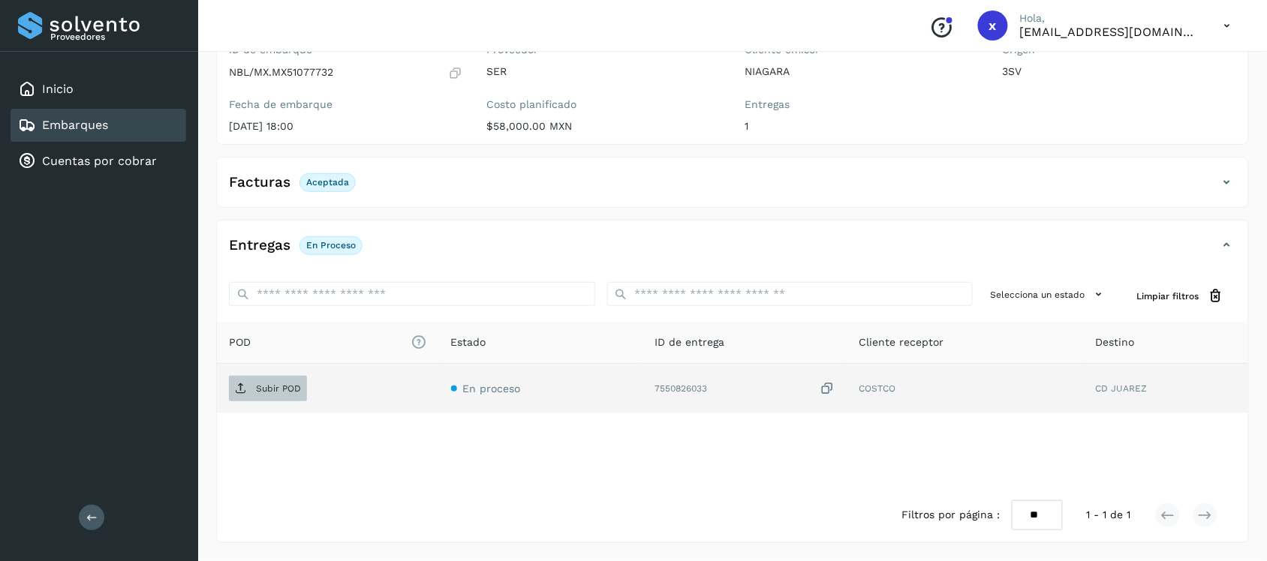
click at [272, 391] on p "Subir POD" at bounding box center [278, 388] width 45 height 11
click at [92, 120] on link "Embarques" at bounding box center [75, 125] width 66 height 14
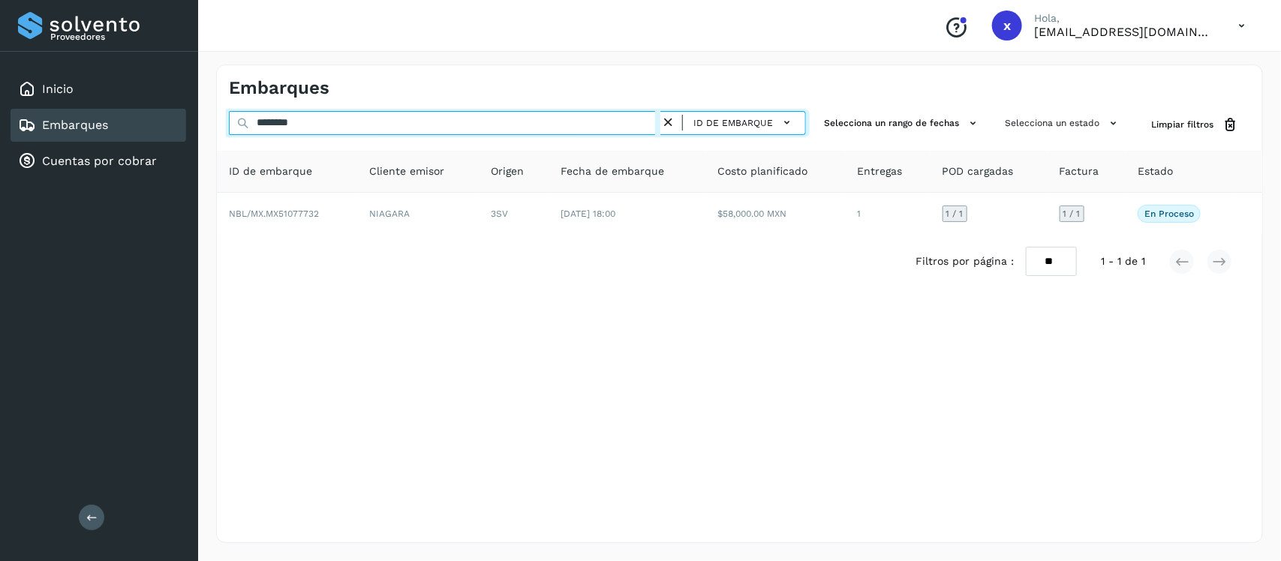
click at [332, 124] on input "********" at bounding box center [445, 123] width 432 height 24
type input "*"
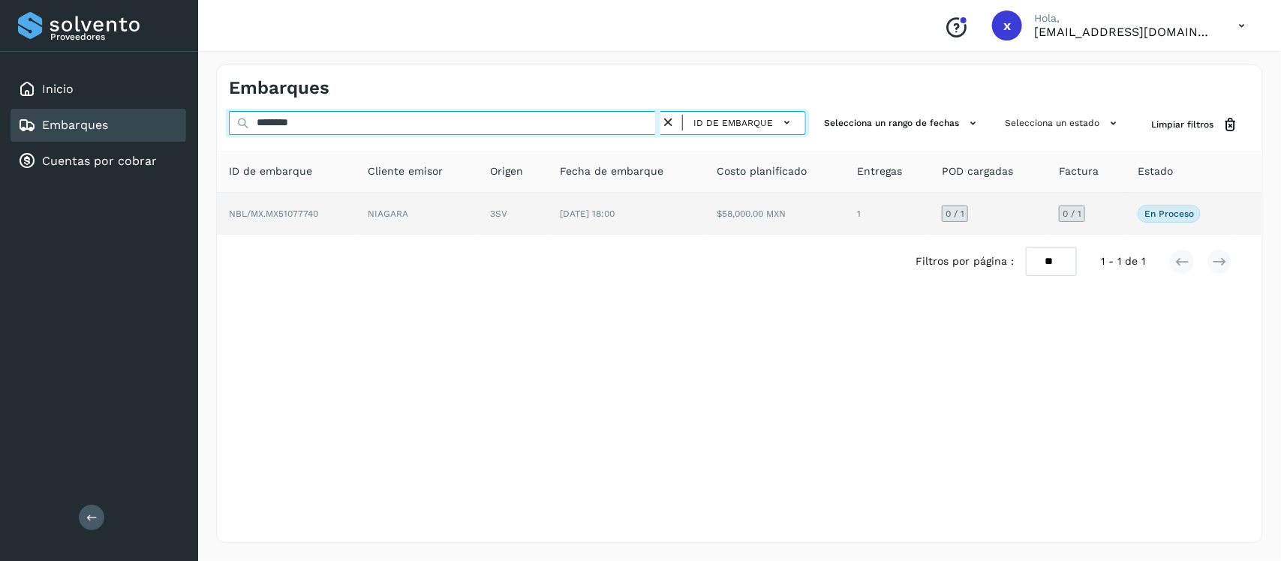
type input "********"
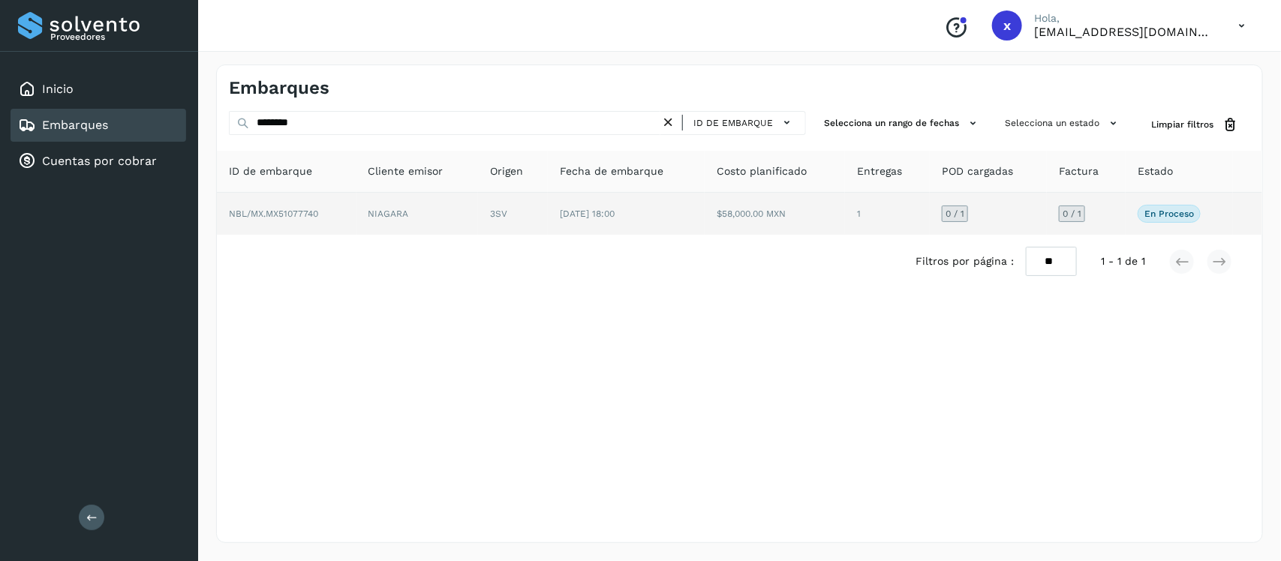
click at [305, 211] on span "NBL/MX.MX51077740" at bounding box center [273, 214] width 89 height 11
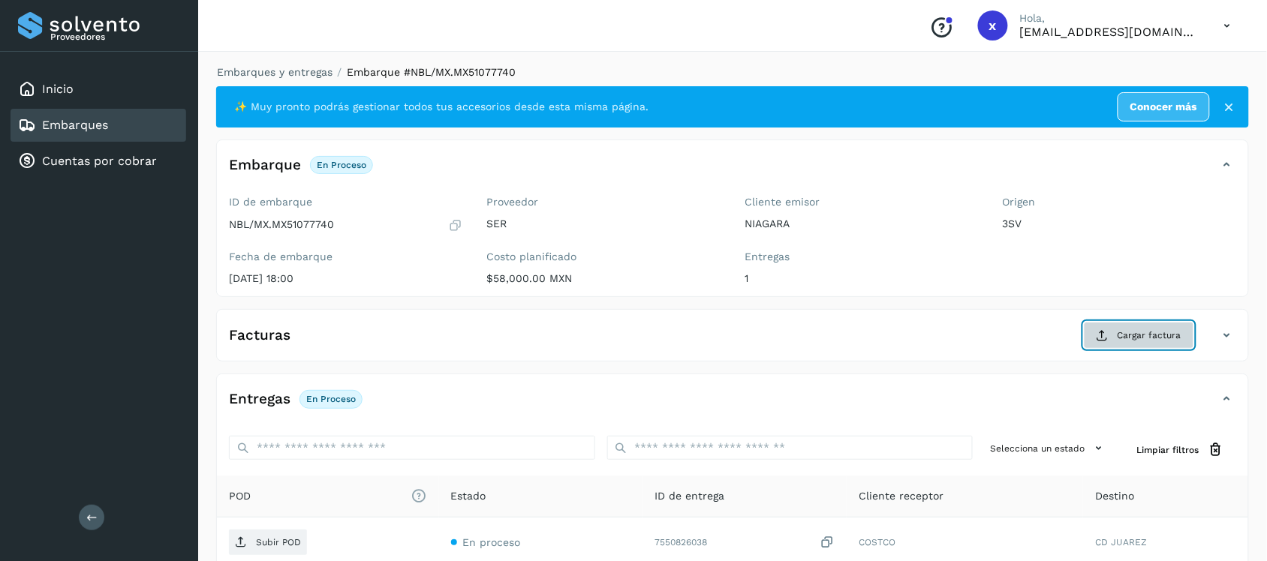
click at [1143, 330] on span "Cargar factura" at bounding box center [1149, 336] width 64 height 14
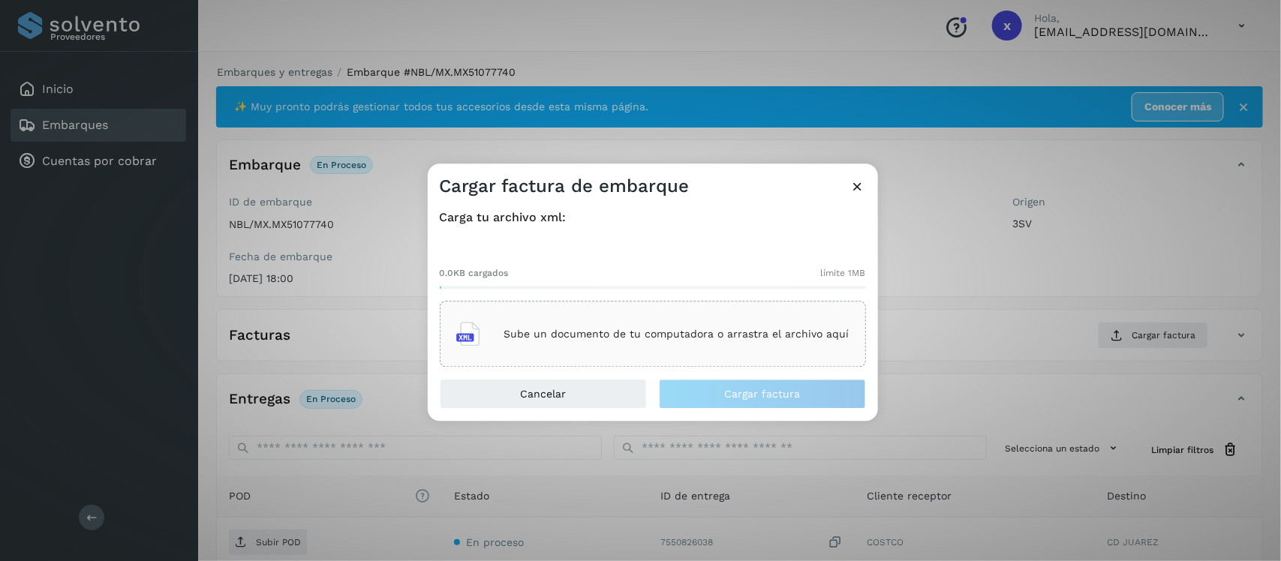
click at [741, 335] on p "Sube un documento de tu computadora o arrastra el archivo aquí" at bounding box center [676, 334] width 345 height 13
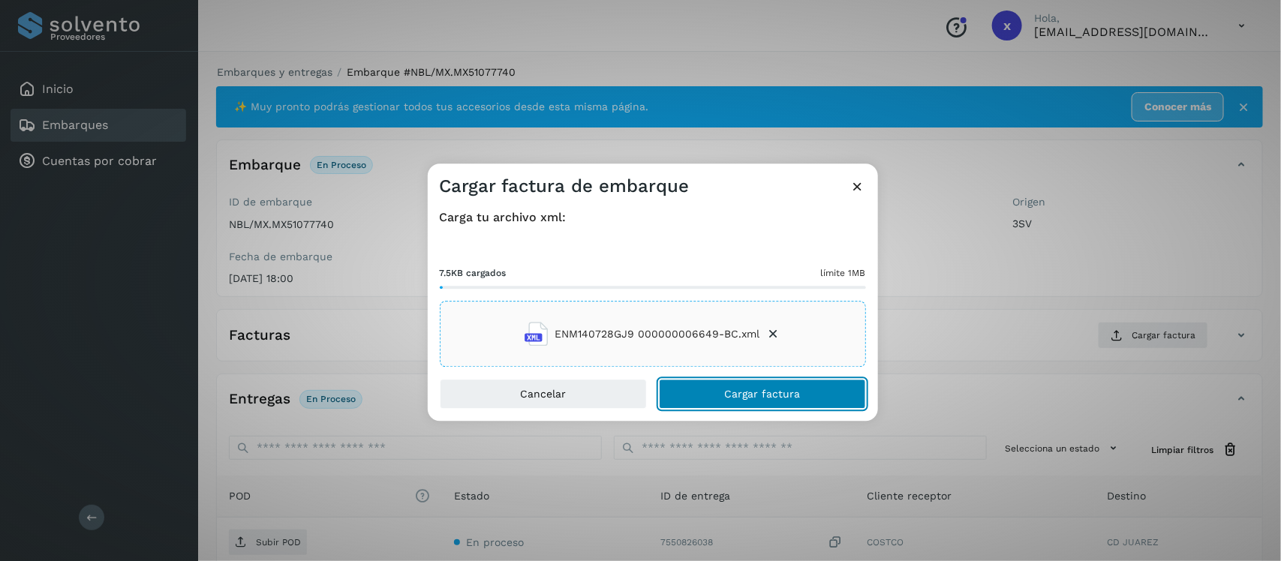
click at [762, 390] on span "Cargar factura" at bounding box center [762, 394] width 76 height 11
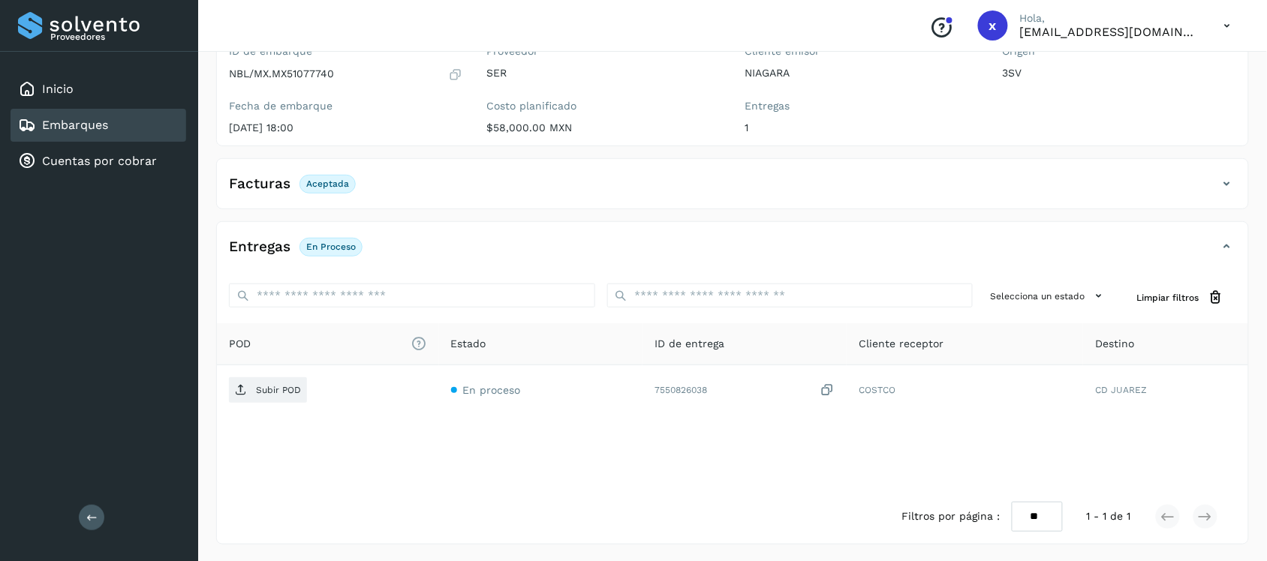
scroll to position [152, 0]
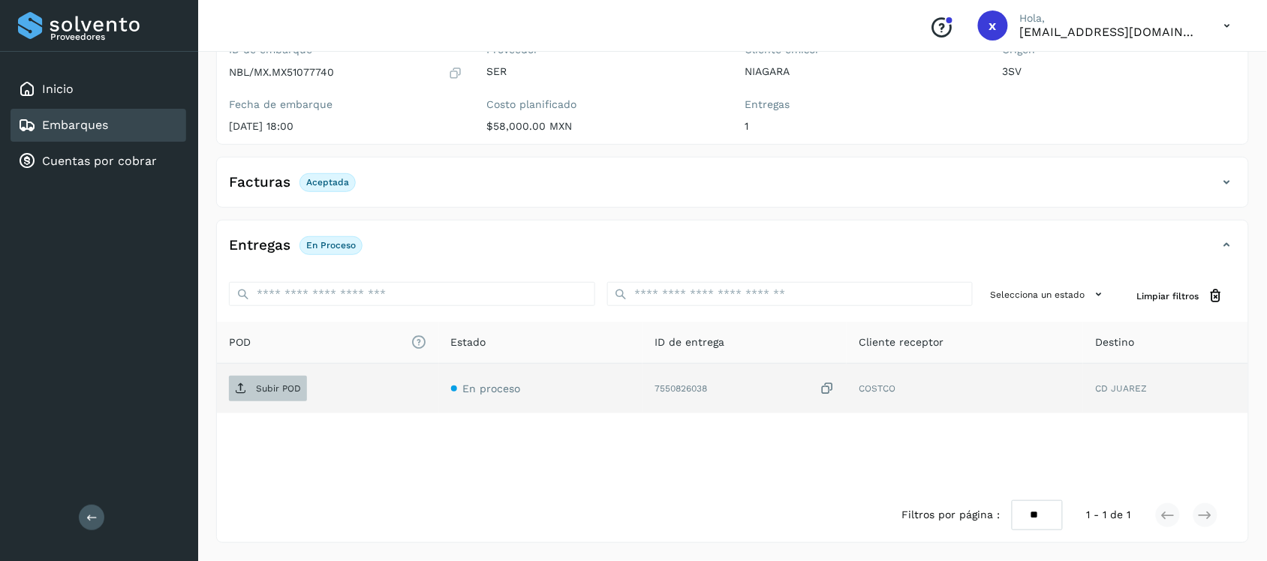
click at [270, 402] on button "Subir POD" at bounding box center [268, 389] width 78 height 26
click at [81, 121] on link "Embarques" at bounding box center [75, 125] width 66 height 14
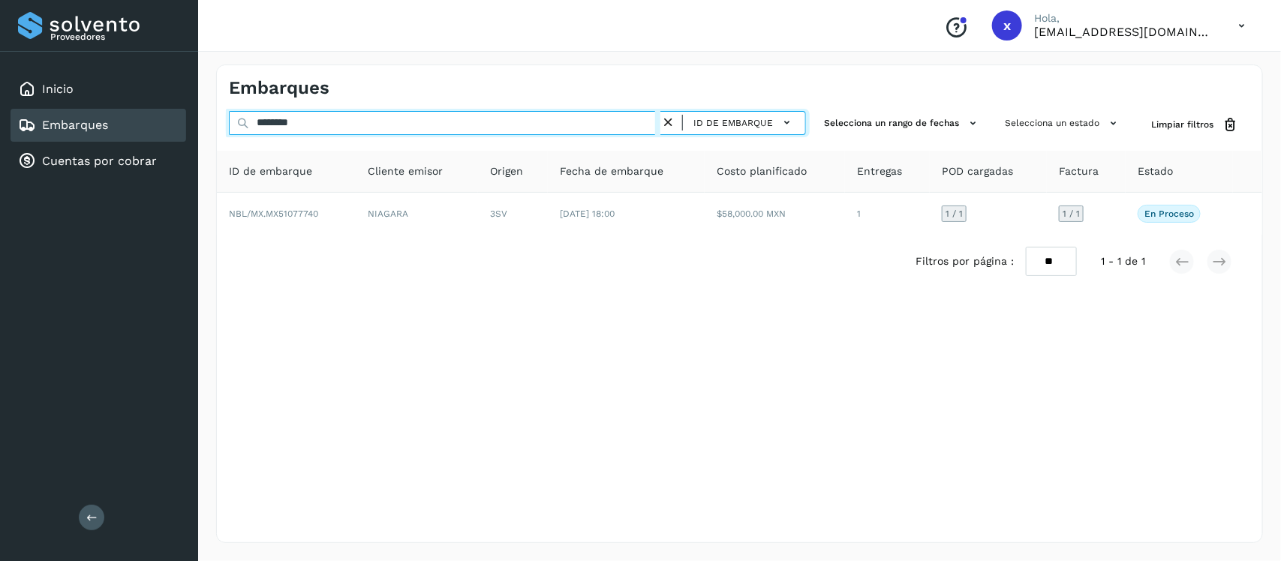
click at [332, 129] on input "********" at bounding box center [445, 123] width 432 height 24
type input "*"
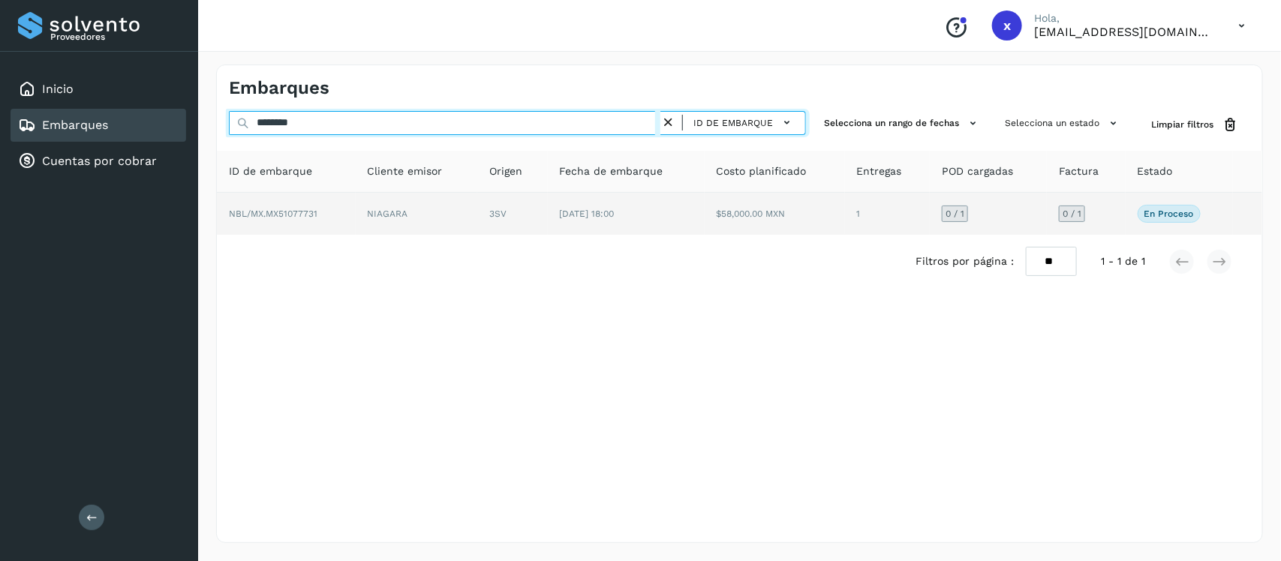
type input "********"
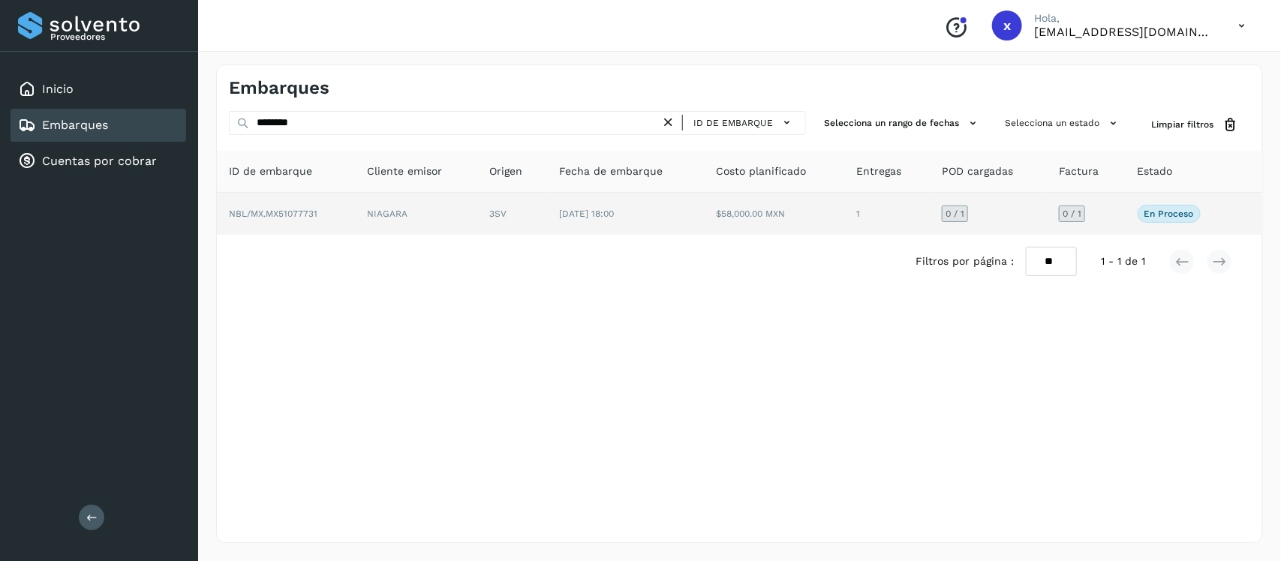
click at [301, 210] on span "NBL/MX.MX51077731" at bounding box center [273, 214] width 89 height 11
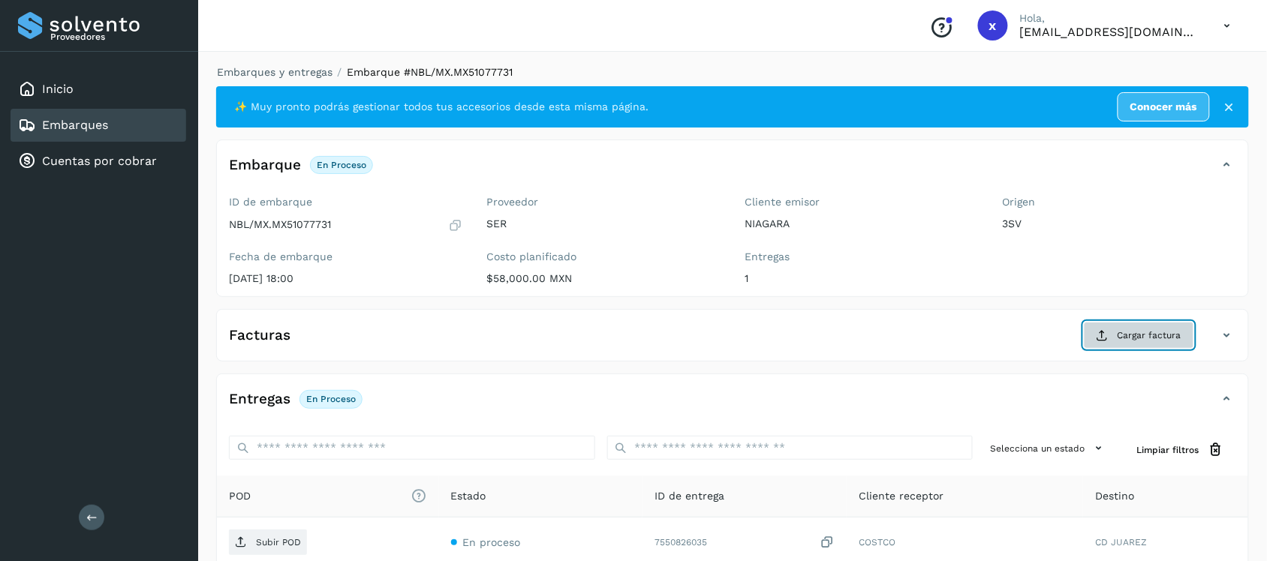
click at [1130, 332] on span "Cargar factura" at bounding box center [1149, 336] width 64 height 14
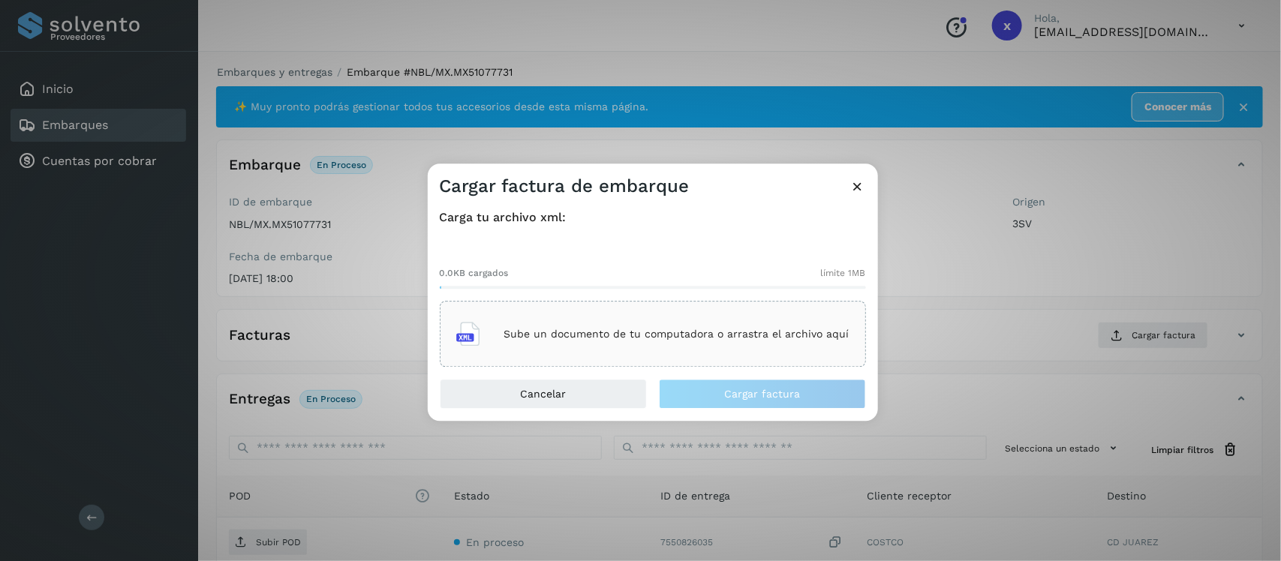
click at [711, 338] on p "Sube un documento de tu computadora o arrastra el archivo aquí" at bounding box center [676, 334] width 345 height 13
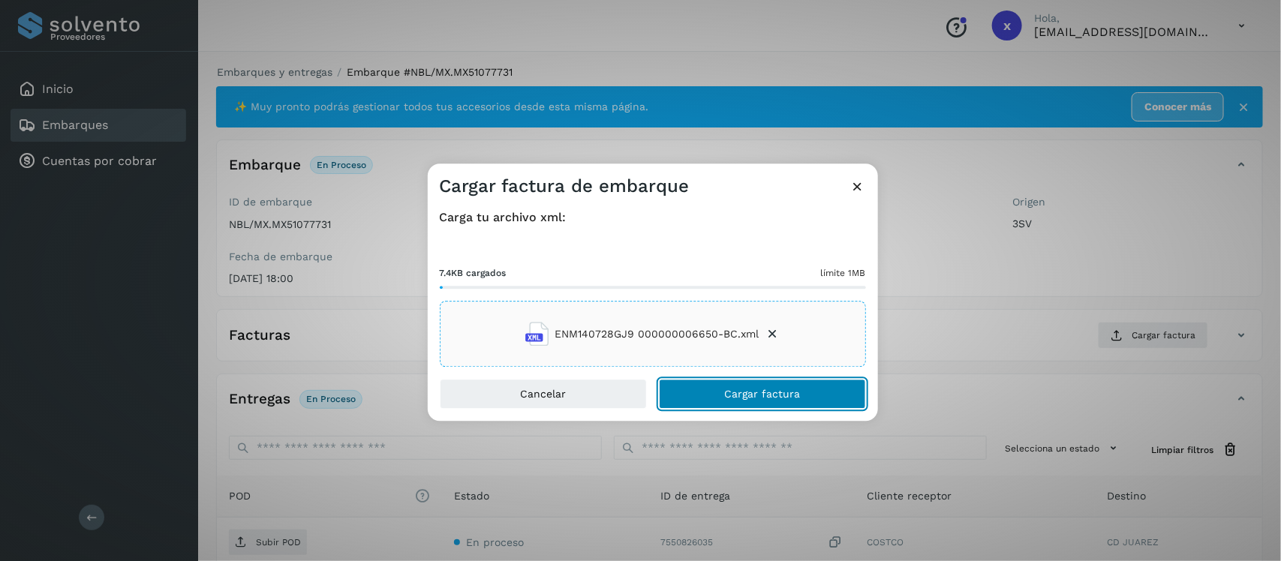
click at [759, 398] on span "Cargar factura" at bounding box center [762, 394] width 76 height 11
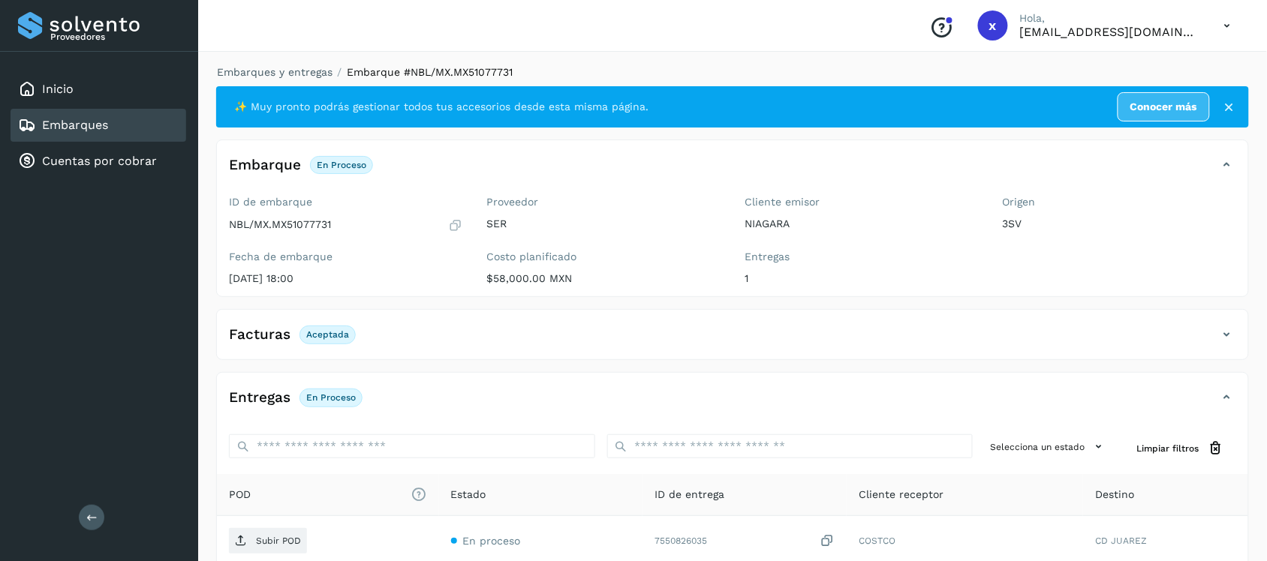
scroll to position [94, 0]
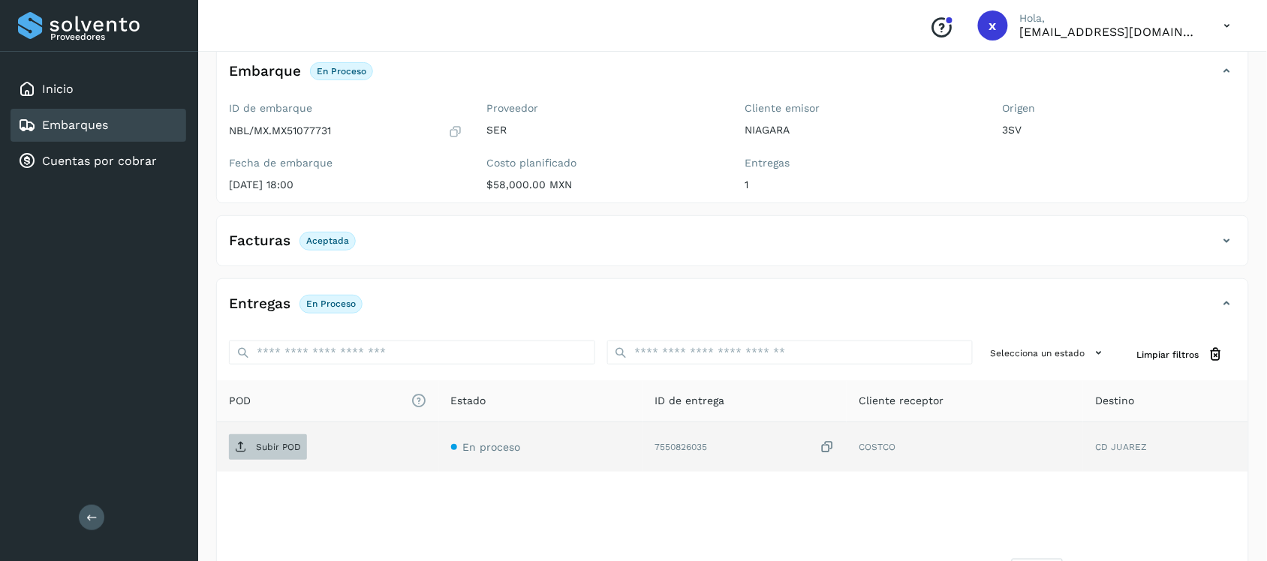
click at [261, 447] on p "Subir POD" at bounding box center [278, 447] width 45 height 11
